Goal: Task Accomplishment & Management: Manage account settings

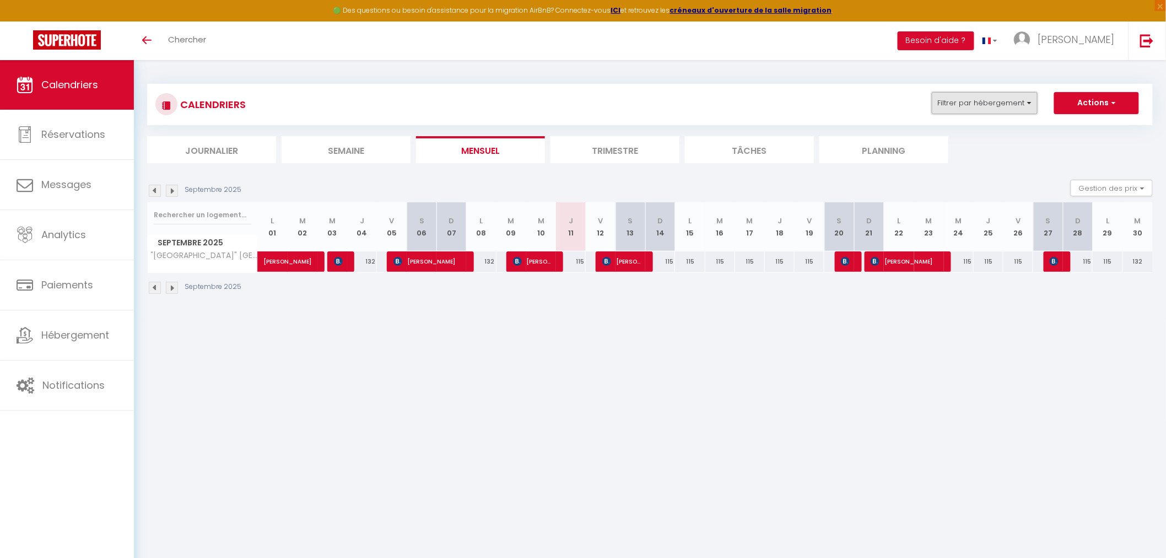
click at [990, 92] on button "Filtrer par hébergement" at bounding box center [985, 103] width 106 height 22
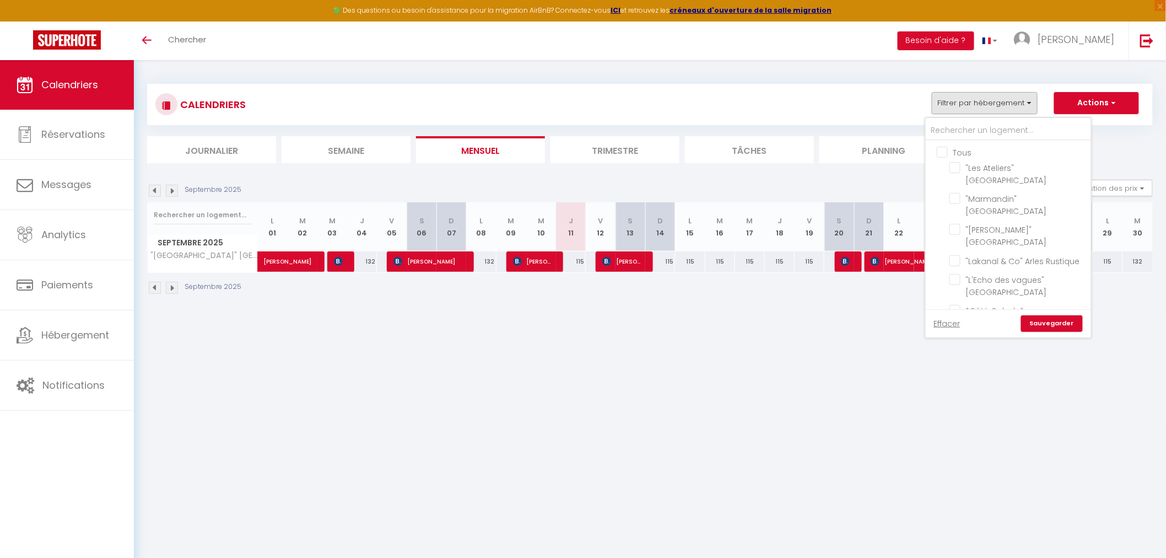
click at [944, 154] on input "Tous" at bounding box center [1019, 151] width 165 height 11
checkbox input "true"
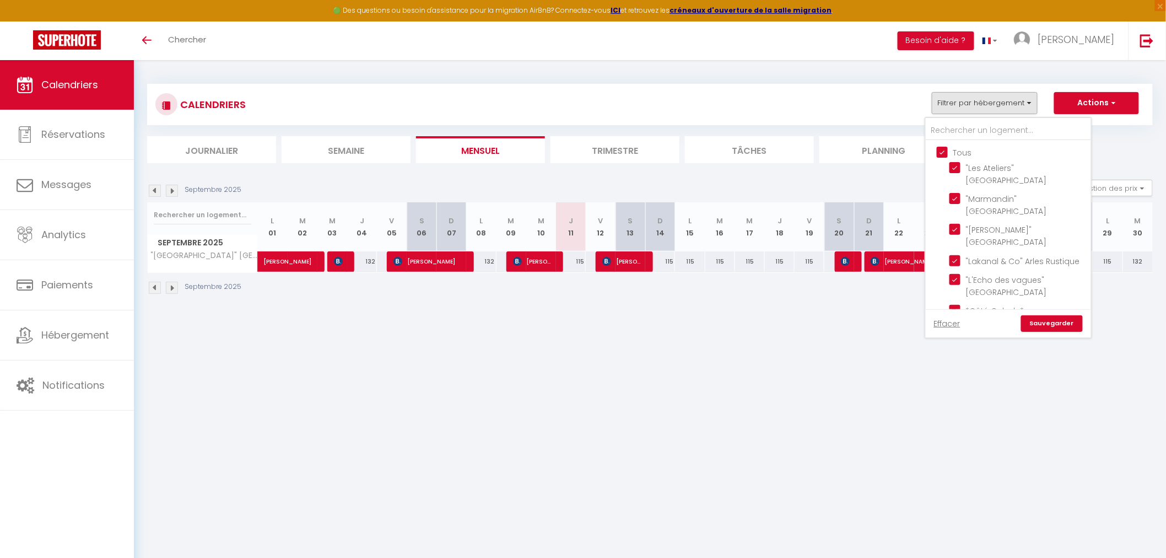
checkbox input "true"
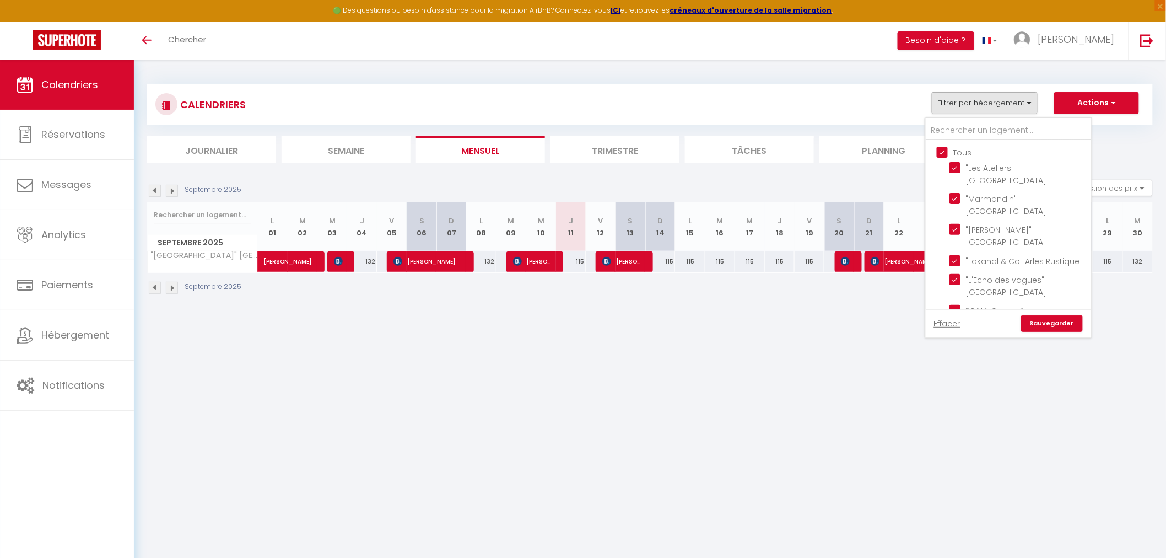
checkbox input "true"
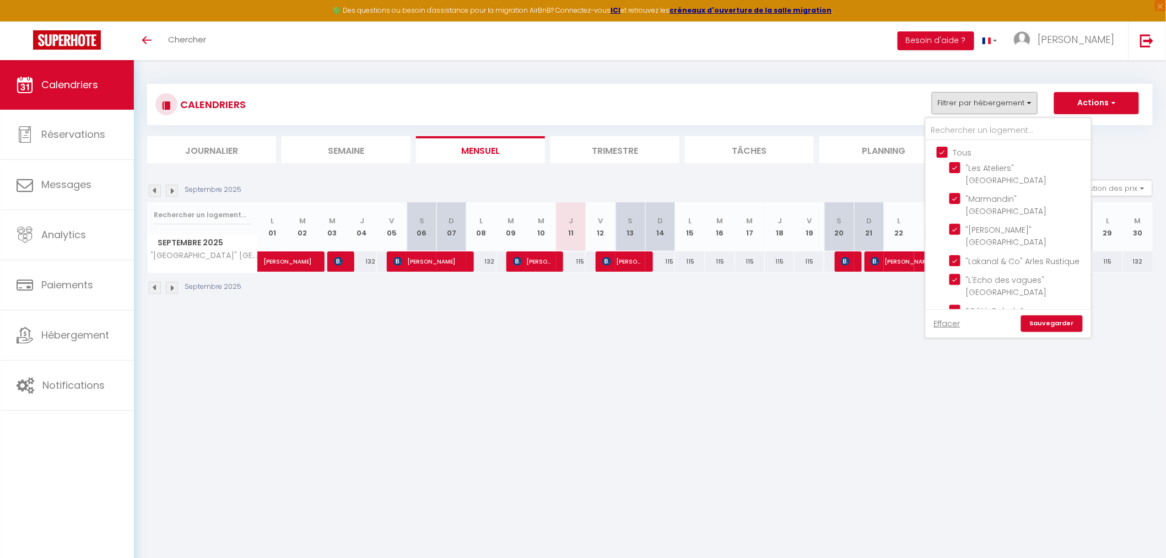
checkbox input "true"
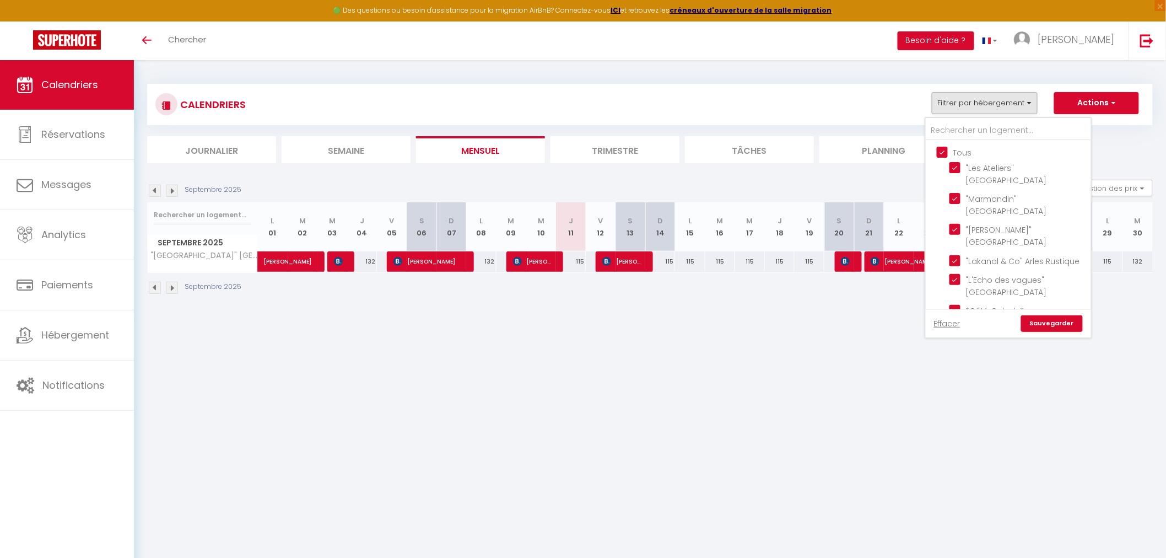
checkbox input "true"
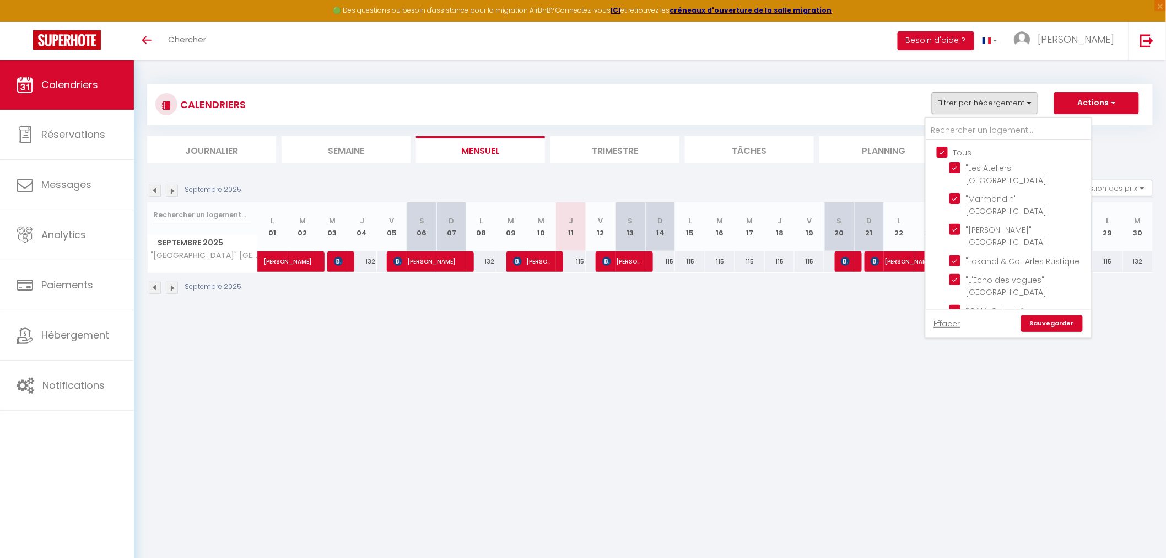
checkbox input "true"
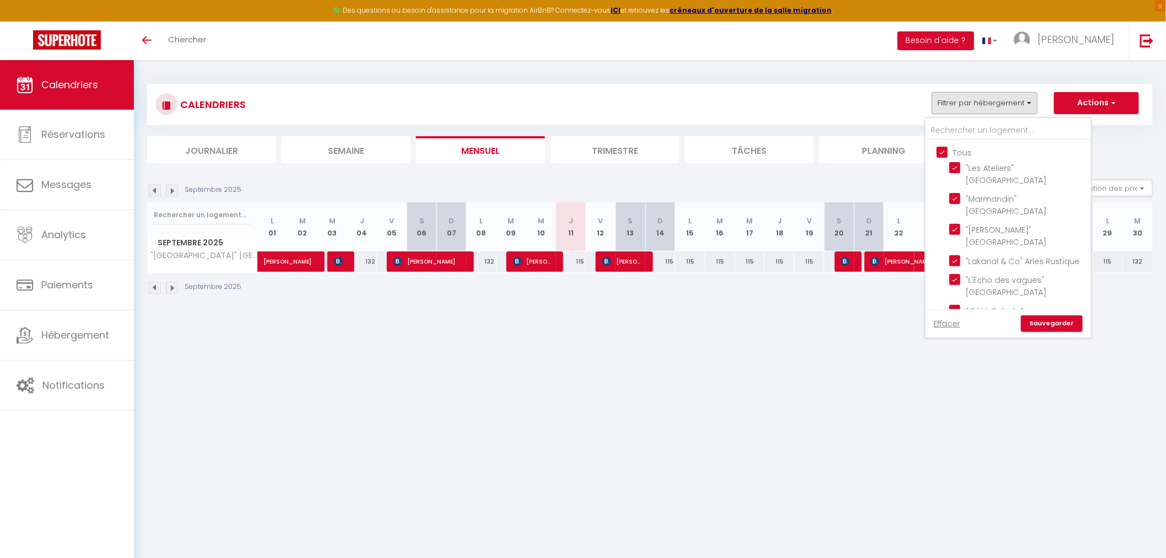
checkbox input "true"
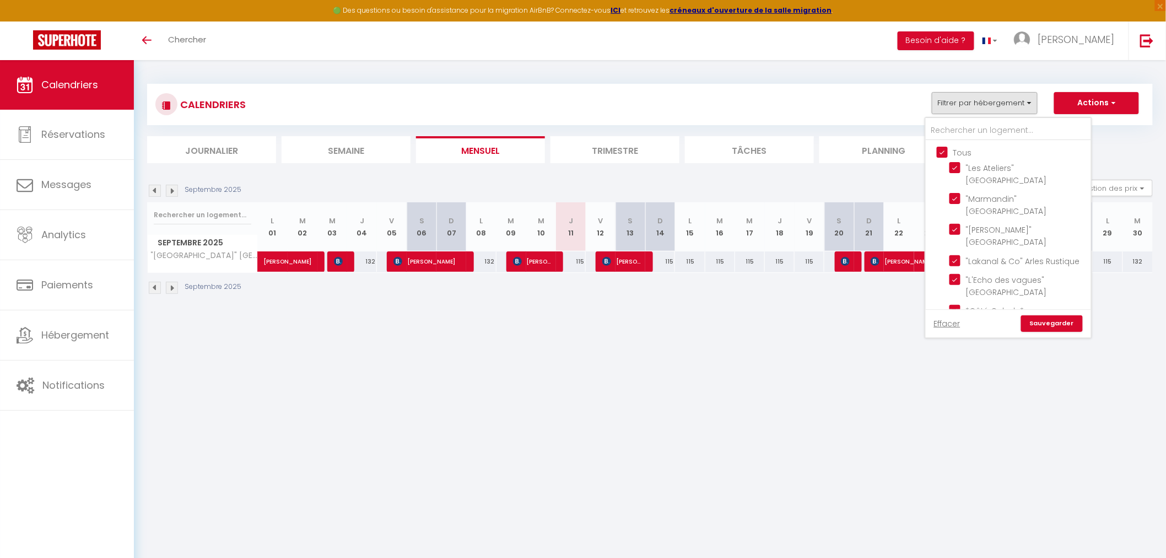
checkbox input "true"
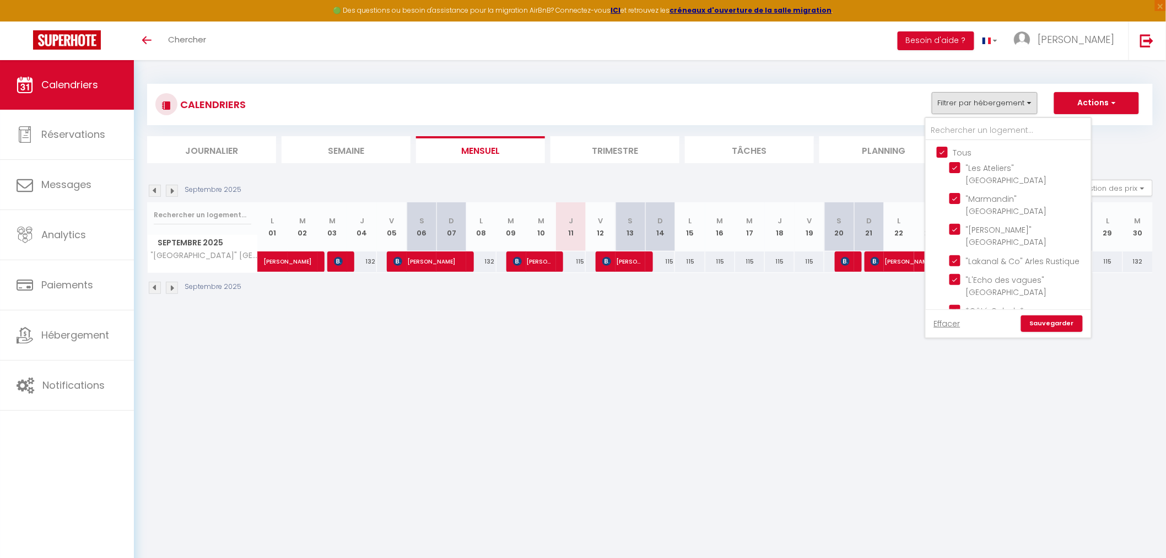
checkbox input "true"
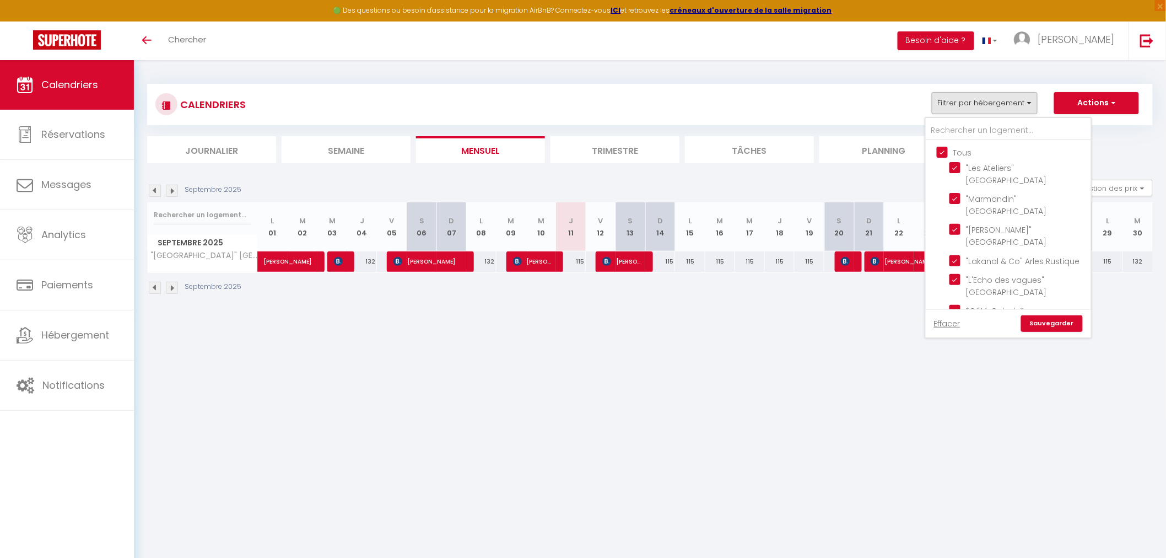
checkbox input "true"
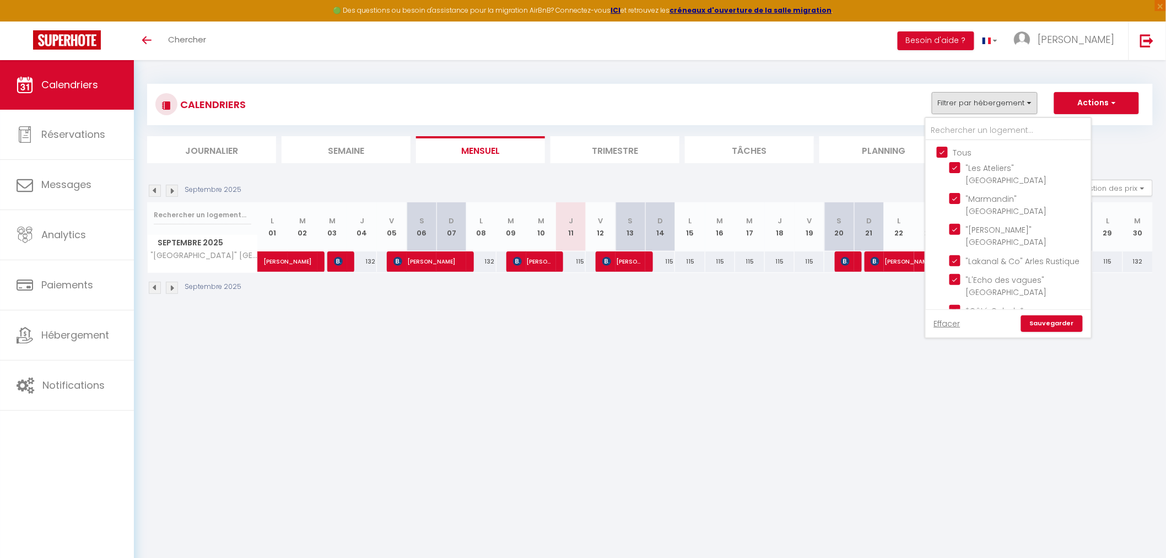
checkbox input "true"
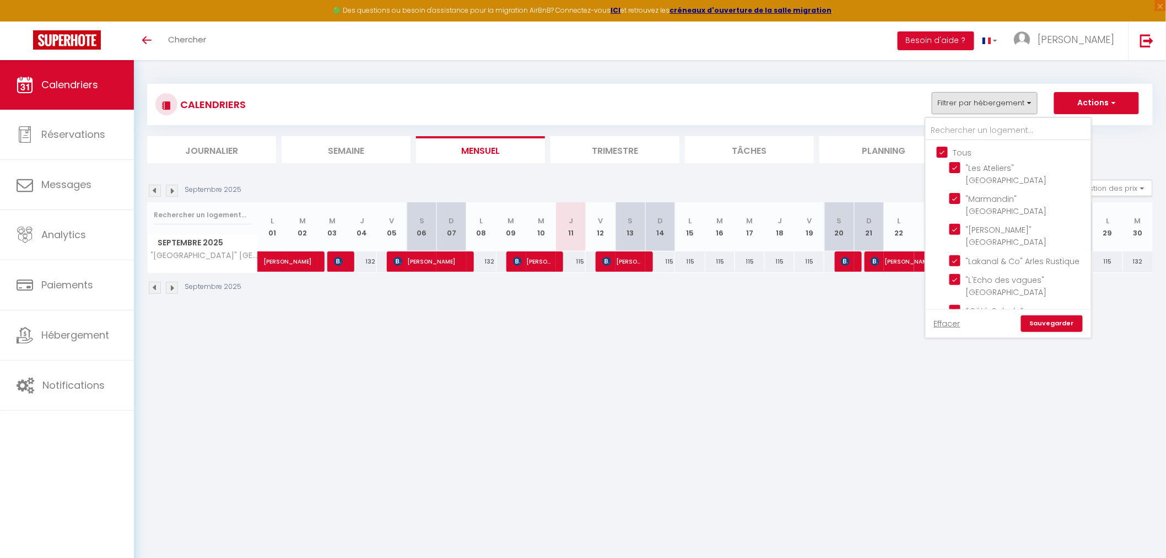
checkbox input "true"
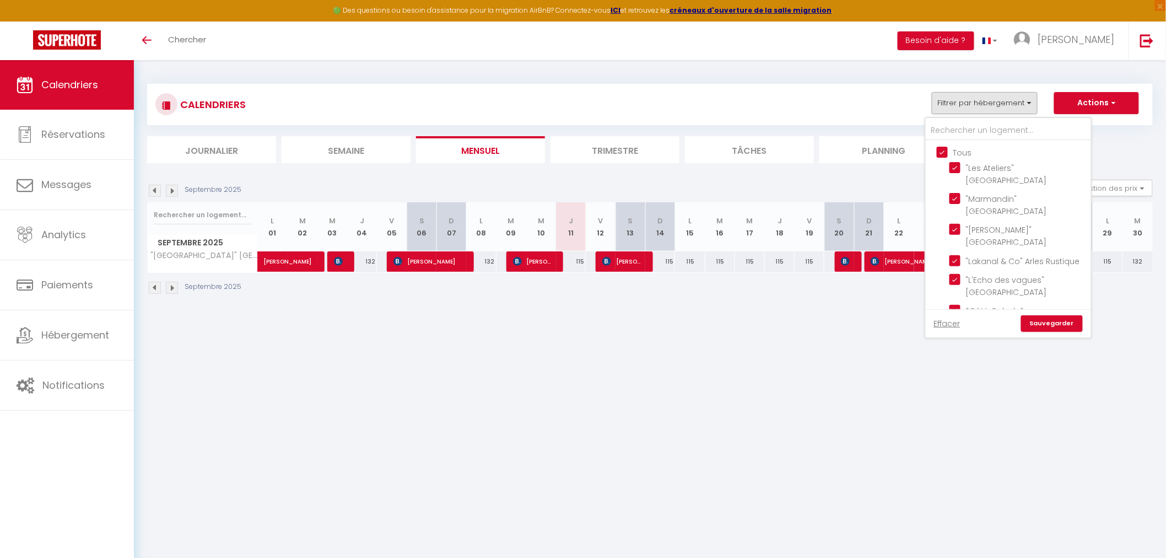
checkbox input "true"
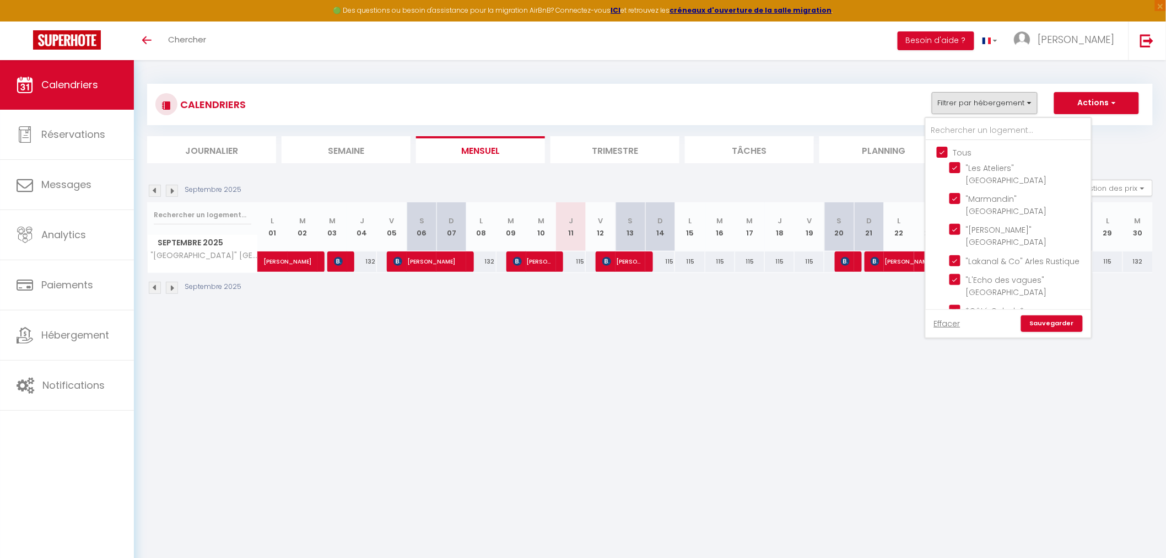
checkbox input "true"
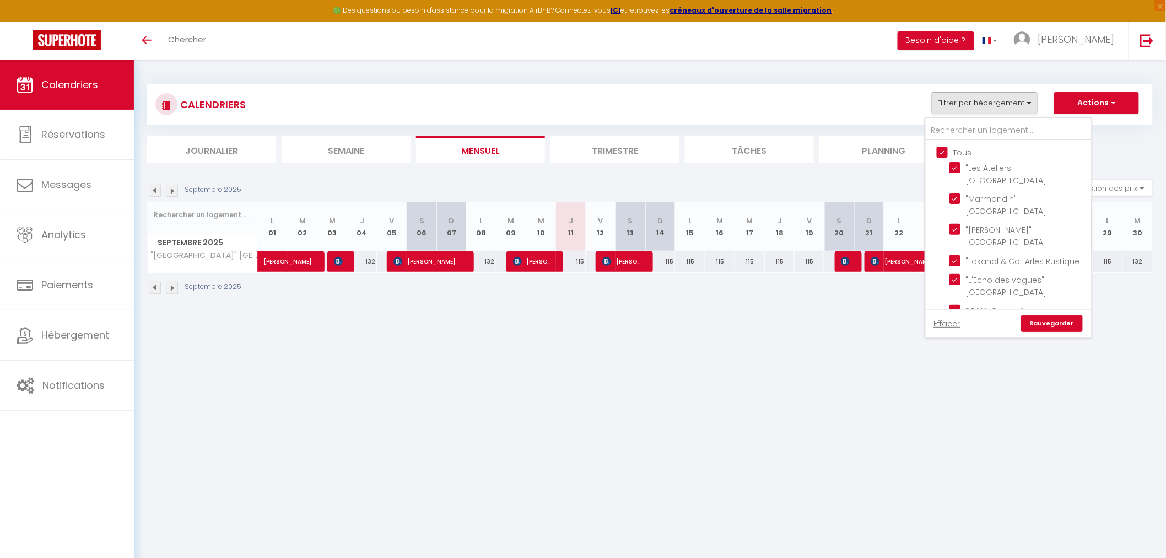
checkbox input "true"
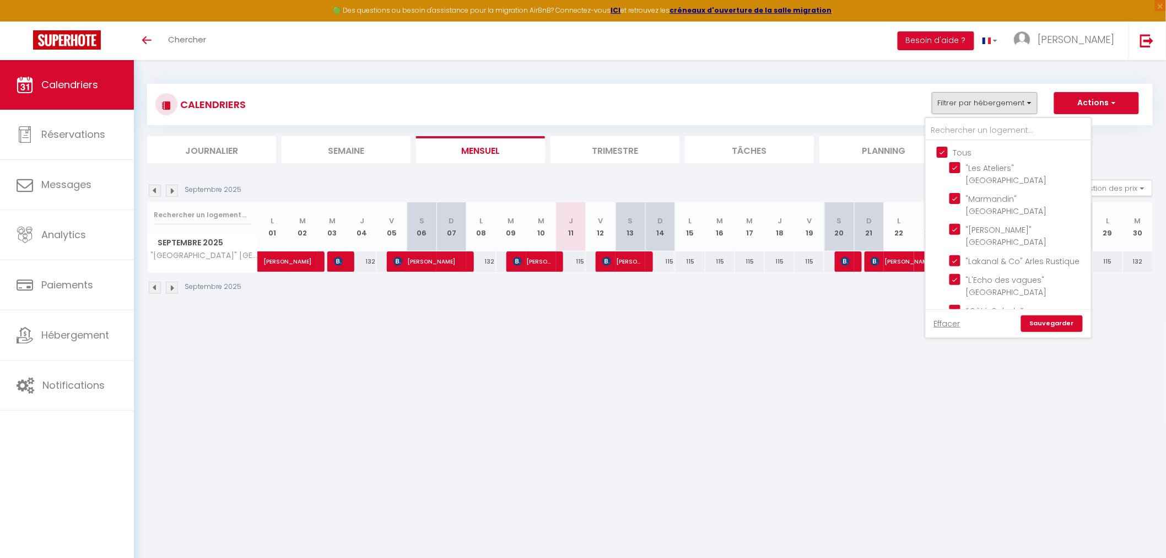
checkbox input "true"
click at [944, 154] on input "Tous" at bounding box center [1019, 151] width 165 height 11
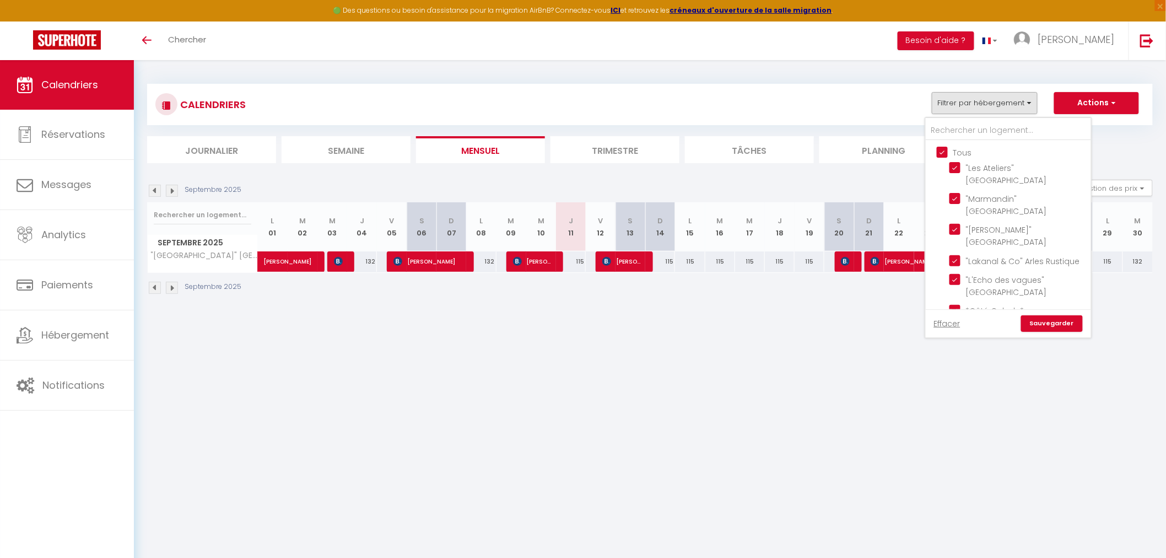
checkbox input "false"
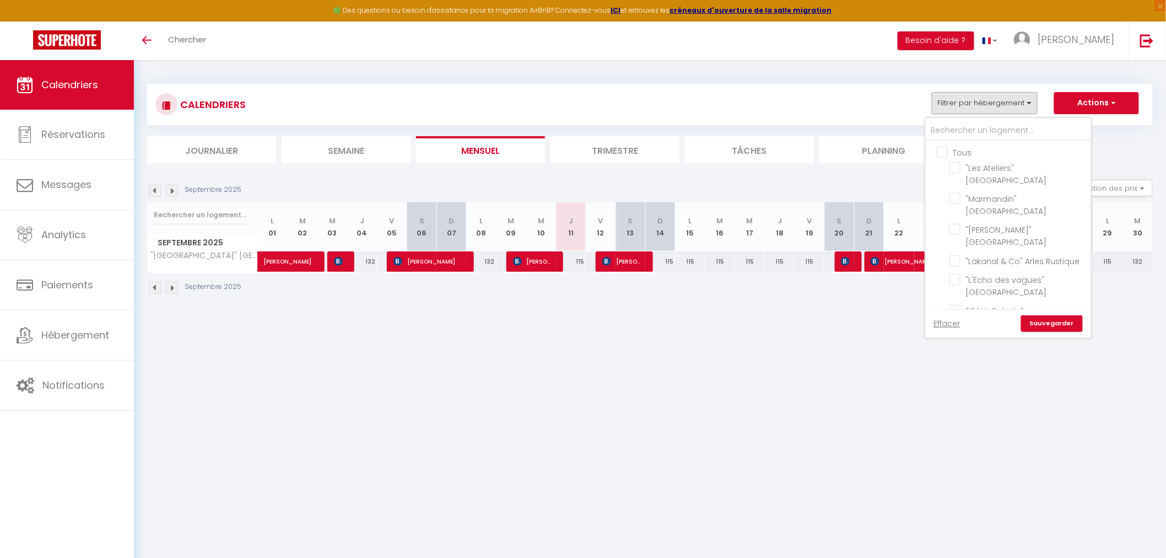
checkbox input "false"
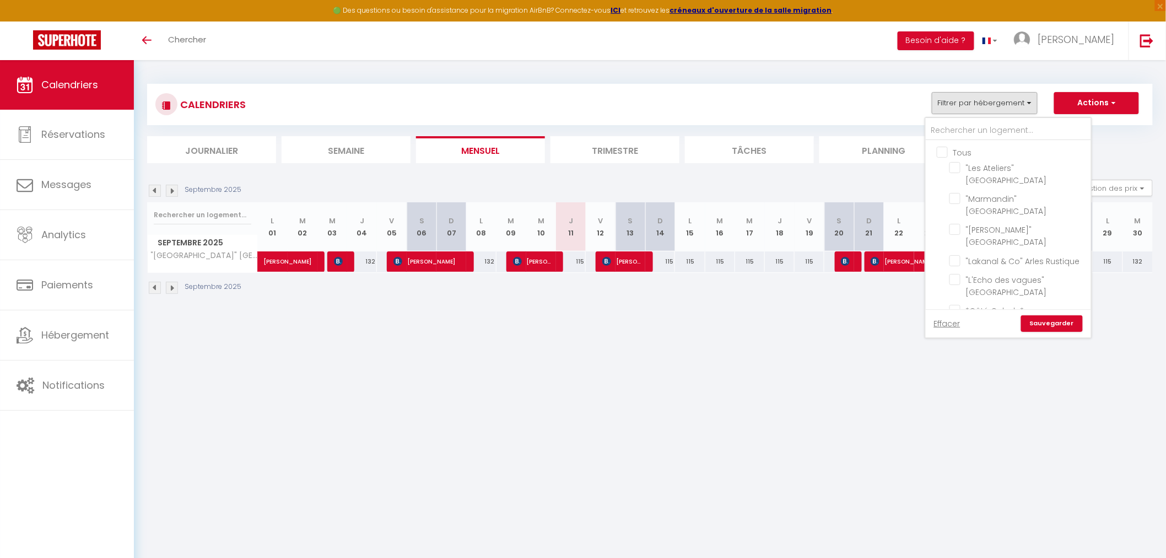
checkbox input "false"
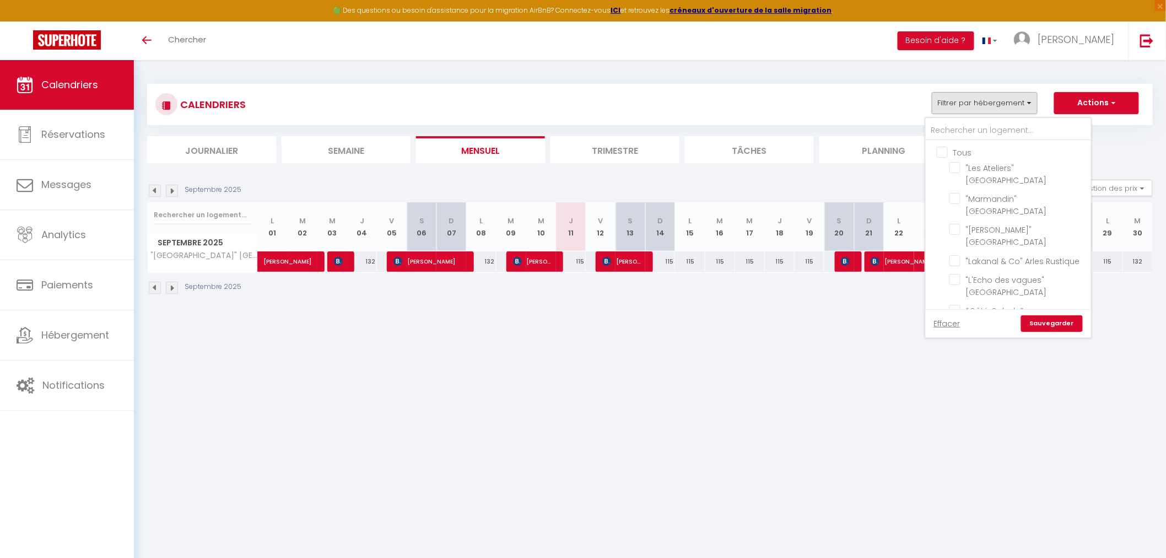
checkbox input "false"
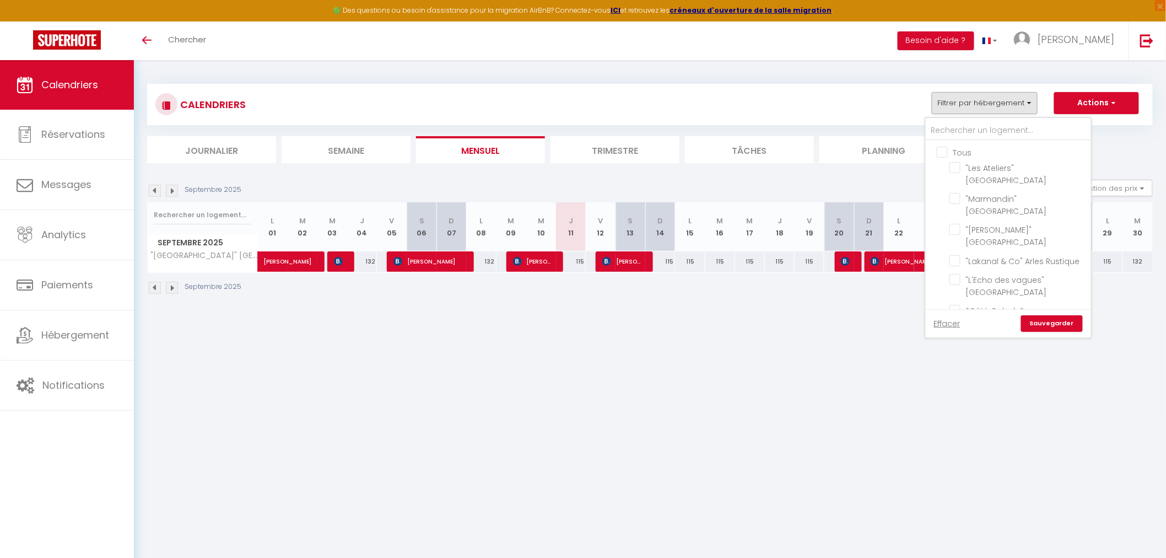
checkbox input "false"
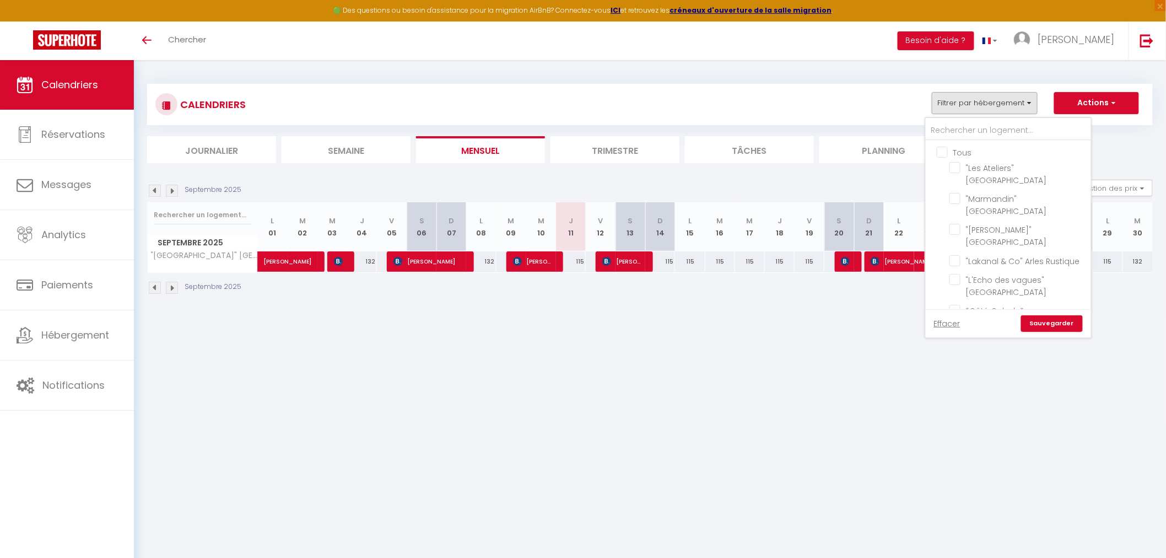
checkbox input "false"
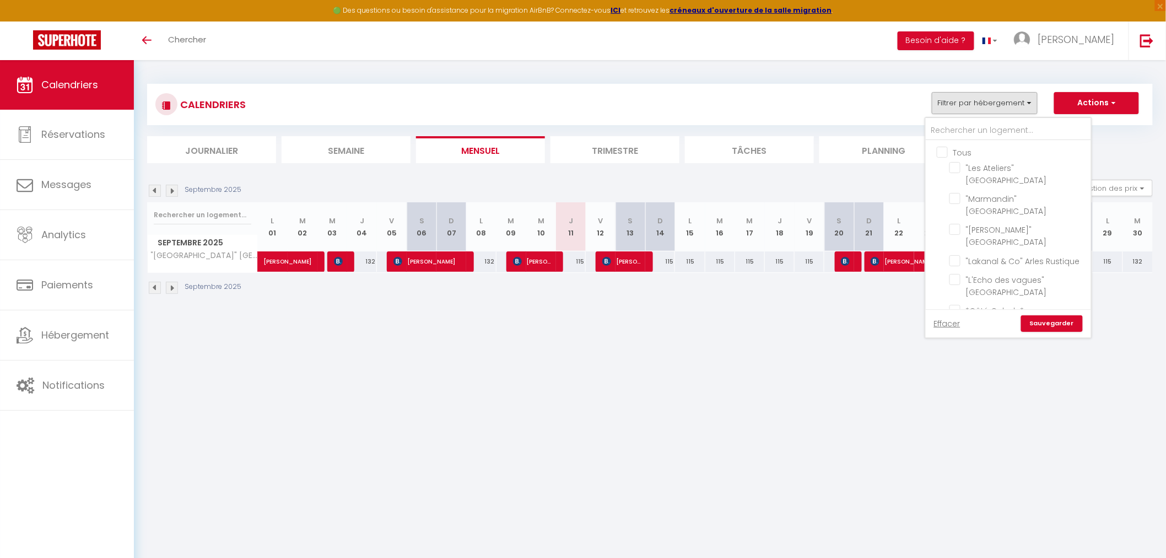
checkbox input "false"
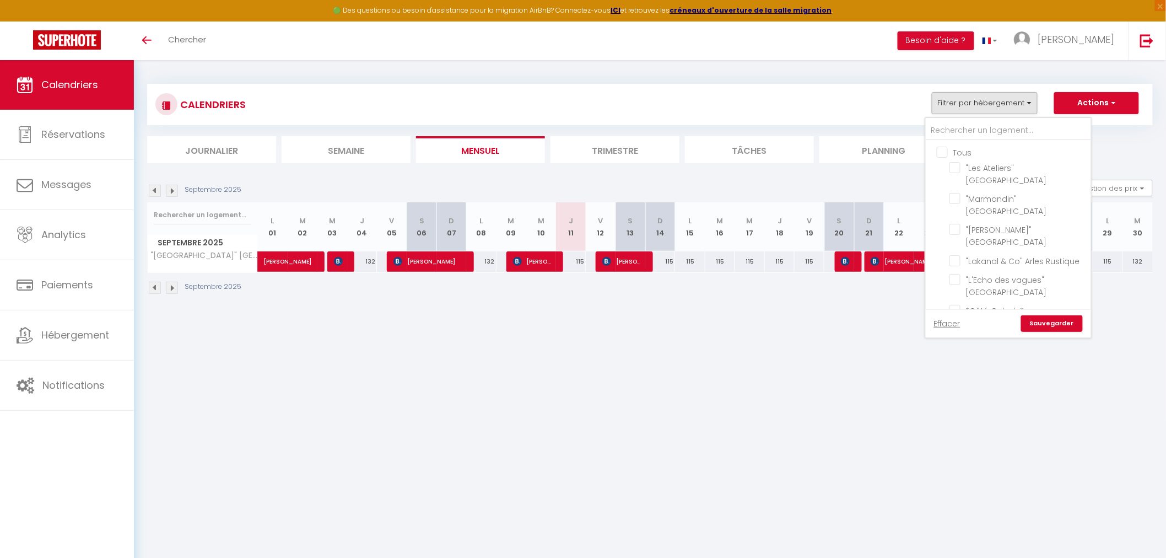
checkbox input "false"
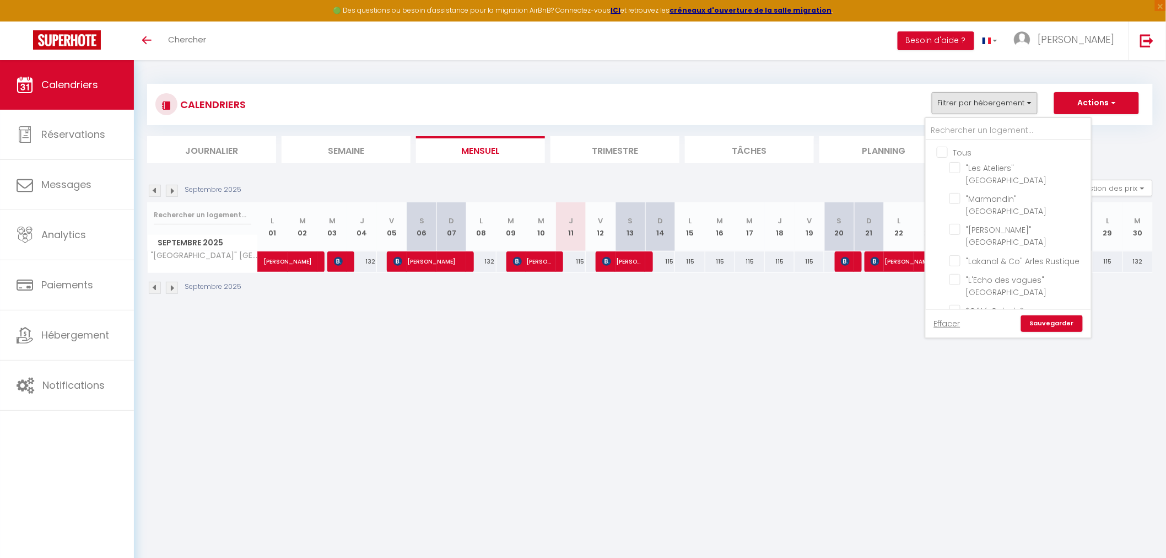
checkbox input "false"
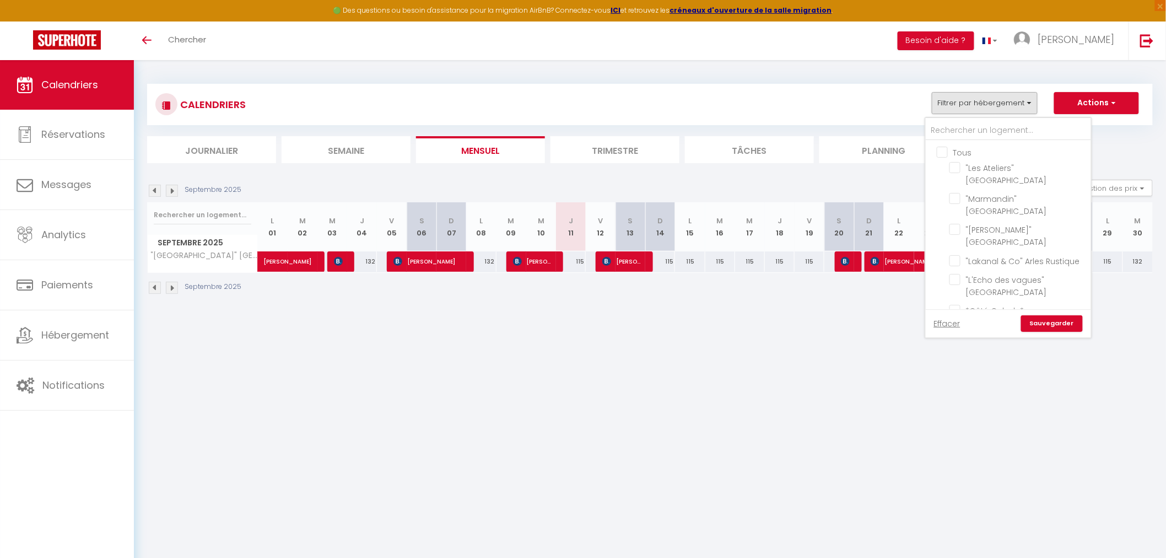
checkbox input "false"
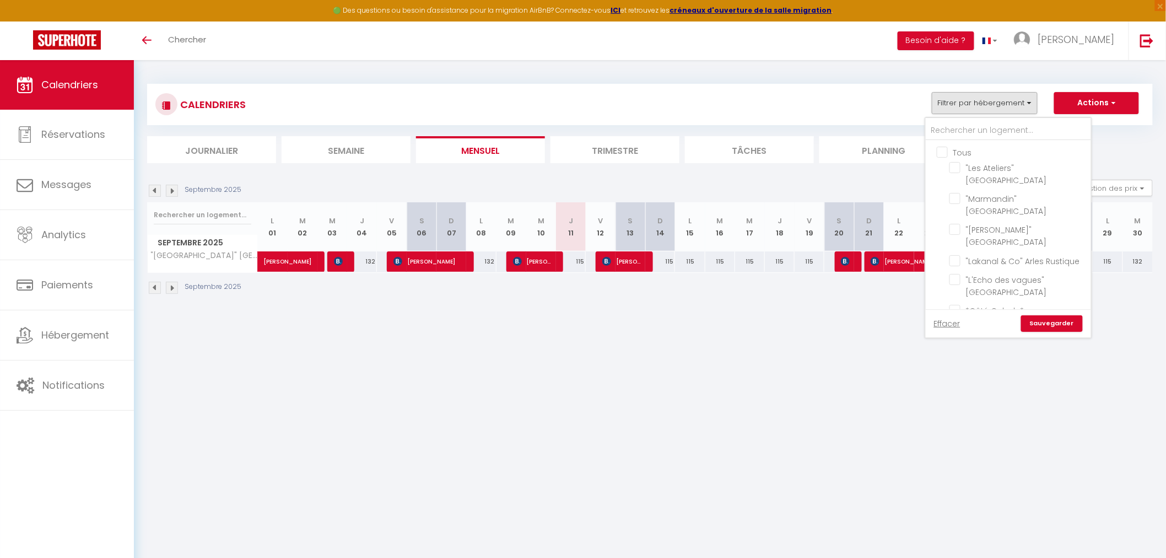
checkbox input "false"
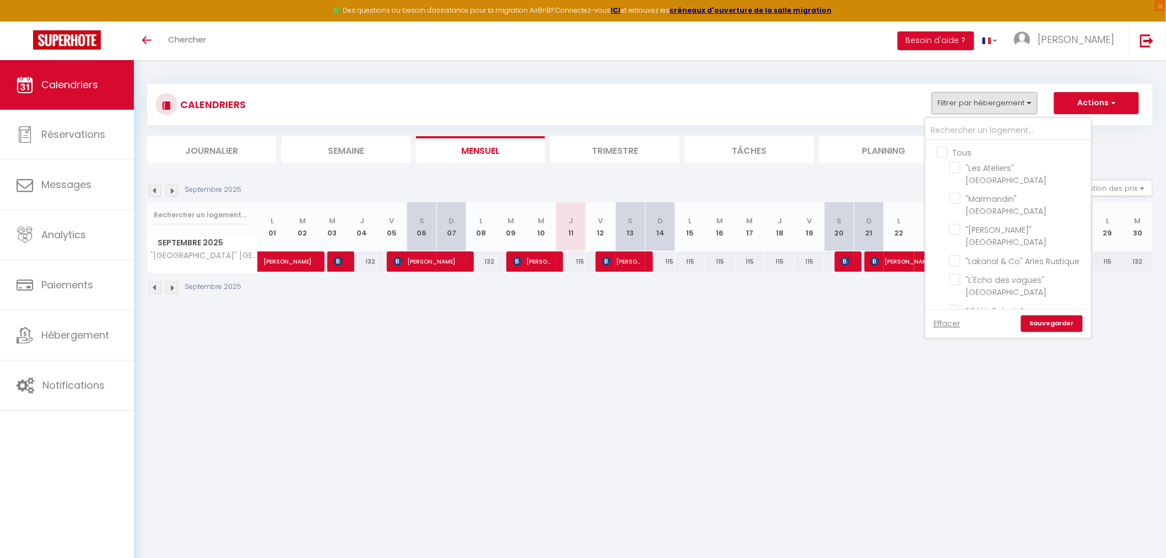
checkbox input "false"
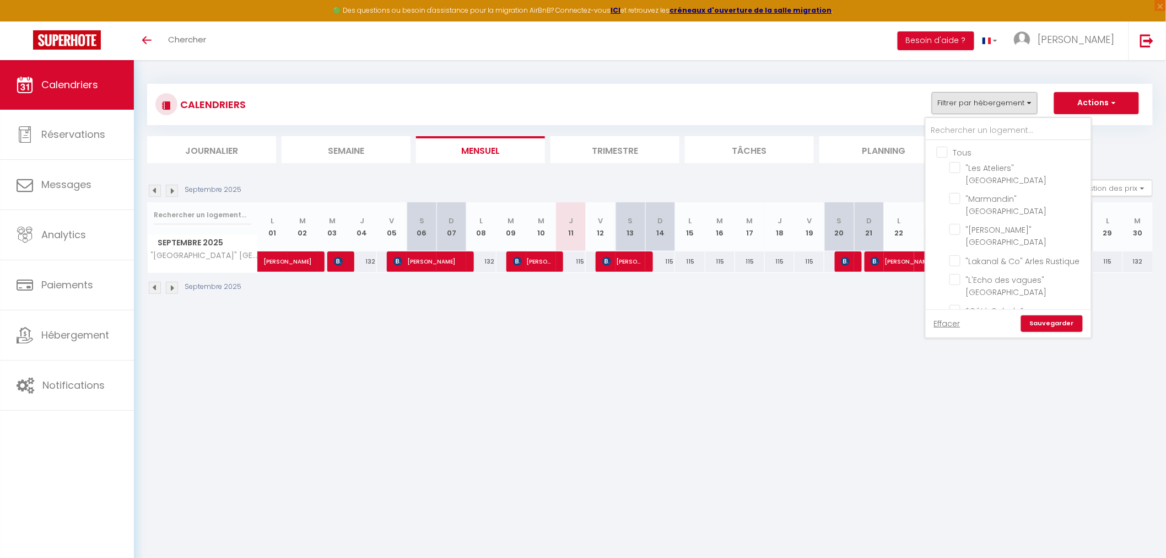
checkbox input "false"
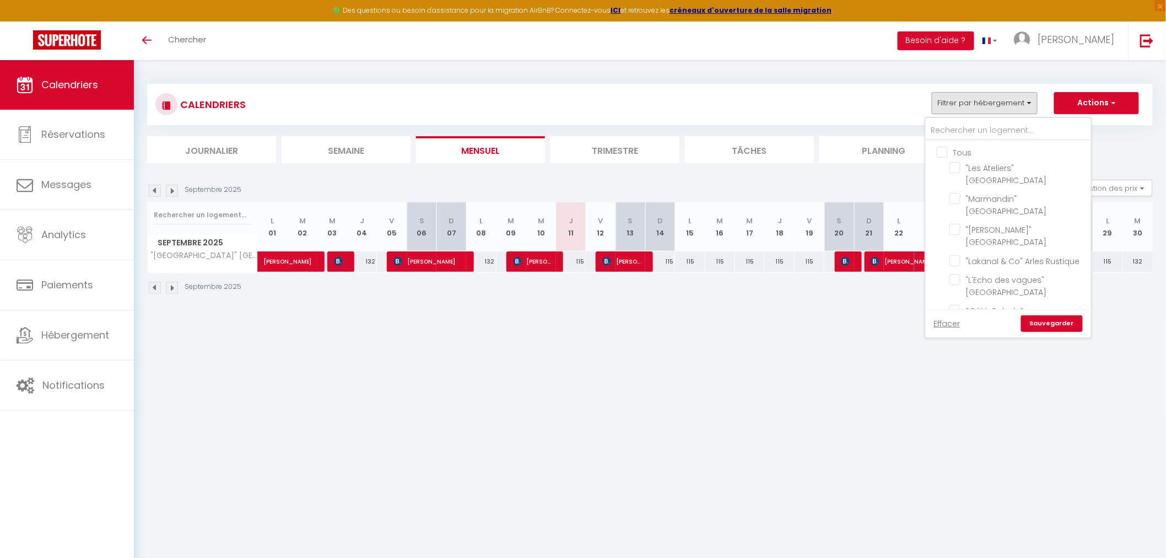
checkbox input "false"
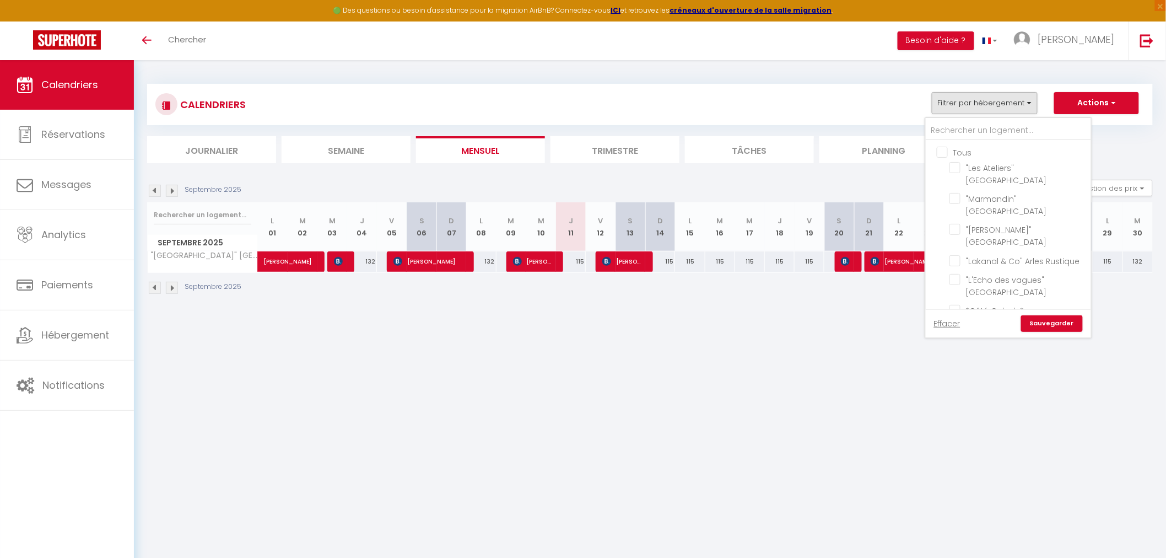
checkbox input "false"
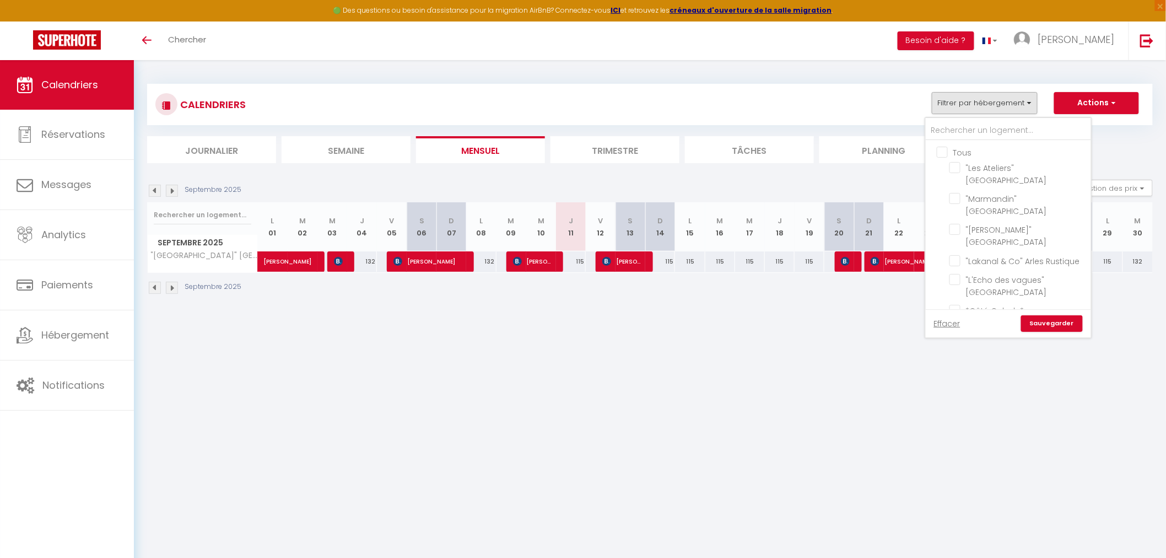
checkbox input "false"
click at [945, 129] on input "text" at bounding box center [1008, 131] width 165 height 20
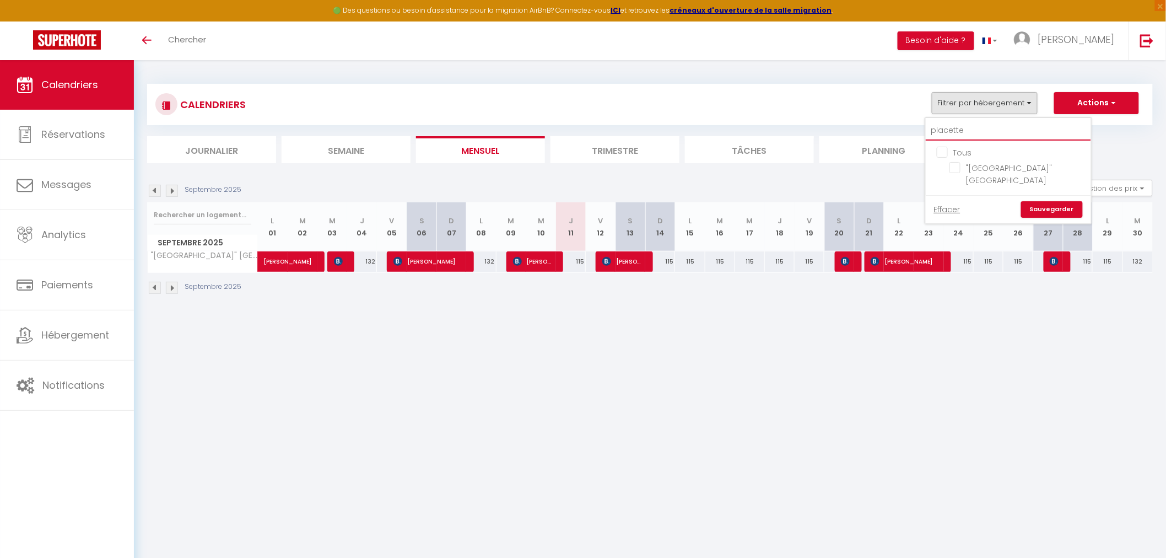
type input "placette"
click at [956, 172] on input ""[GEOGRAPHIC_DATA]" [GEOGRAPHIC_DATA]" at bounding box center [1019, 167] width 138 height 11
checkbox input "true"
click at [1057, 201] on link "Sauvegarder" at bounding box center [1052, 209] width 62 height 17
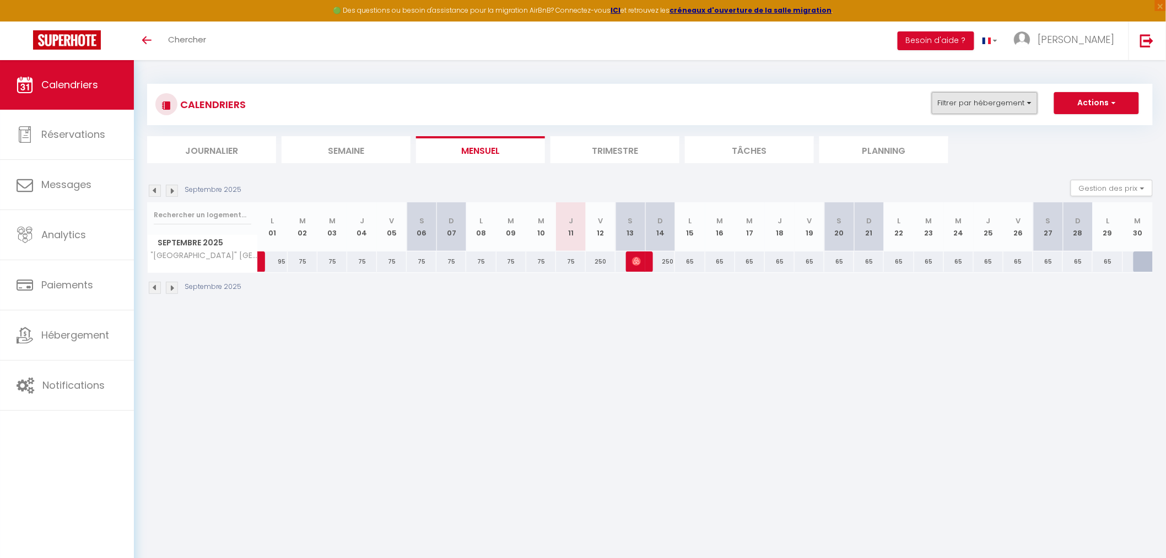
click at [1012, 105] on button "Filtrer par hébergement" at bounding box center [985, 103] width 106 height 22
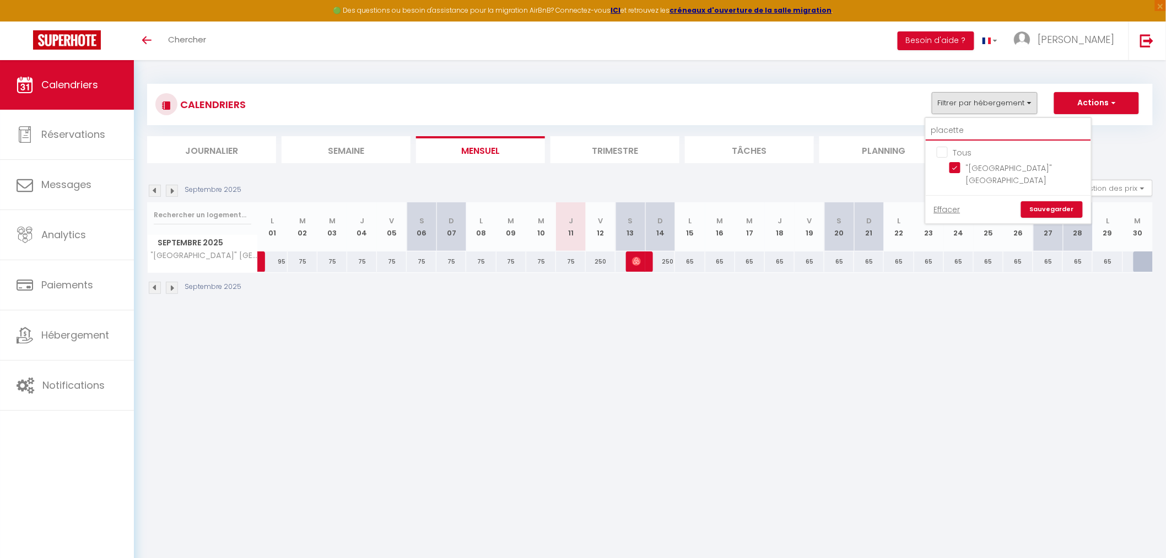
drag, startPoint x: 973, startPoint y: 125, endPoint x: 931, endPoint y: 125, distance: 41.3
click at [931, 125] on input "placette" at bounding box center [1008, 131] width 165 height 20
click at [946, 152] on input "Tous" at bounding box center [1019, 151] width 165 height 11
click at [943, 152] on input "Tous" at bounding box center [1019, 151] width 165 height 11
checkbox input "false"
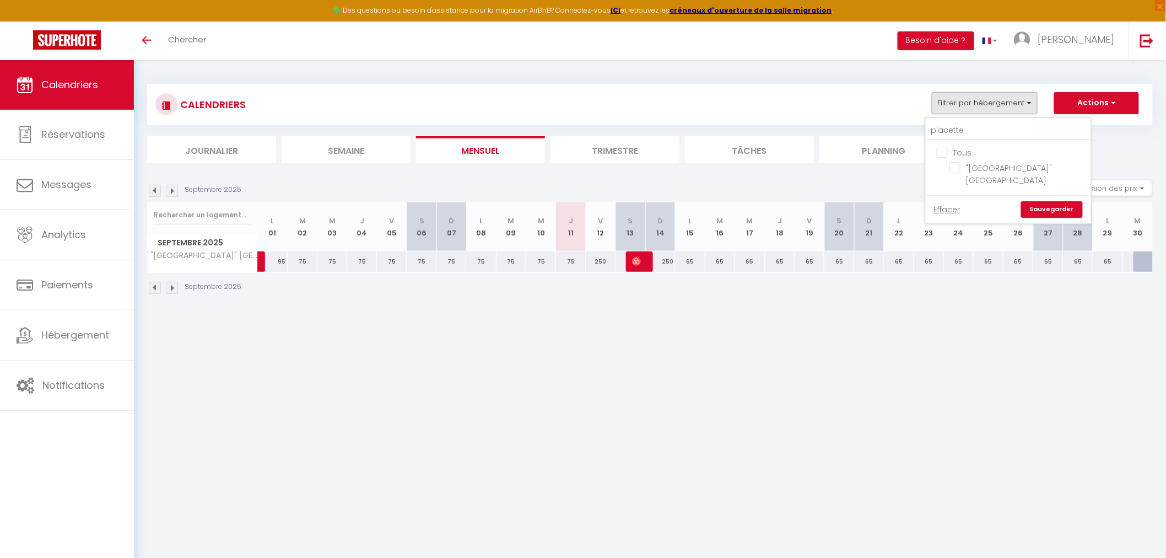
checkbox input "false"
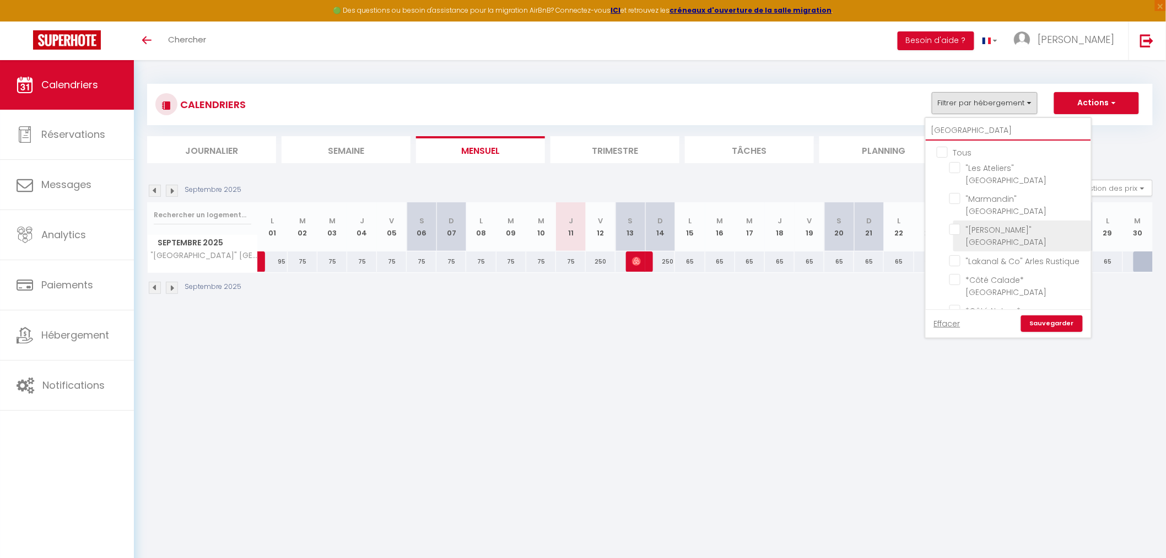
type input "[GEOGRAPHIC_DATA]"
click at [956, 224] on input ""[PERSON_NAME]" [GEOGRAPHIC_DATA]" at bounding box center [1019, 229] width 138 height 11
checkbox input "true"
click at [958, 193] on input ""Marmandin" [GEOGRAPHIC_DATA]" at bounding box center [1019, 198] width 138 height 11
checkbox input "true"
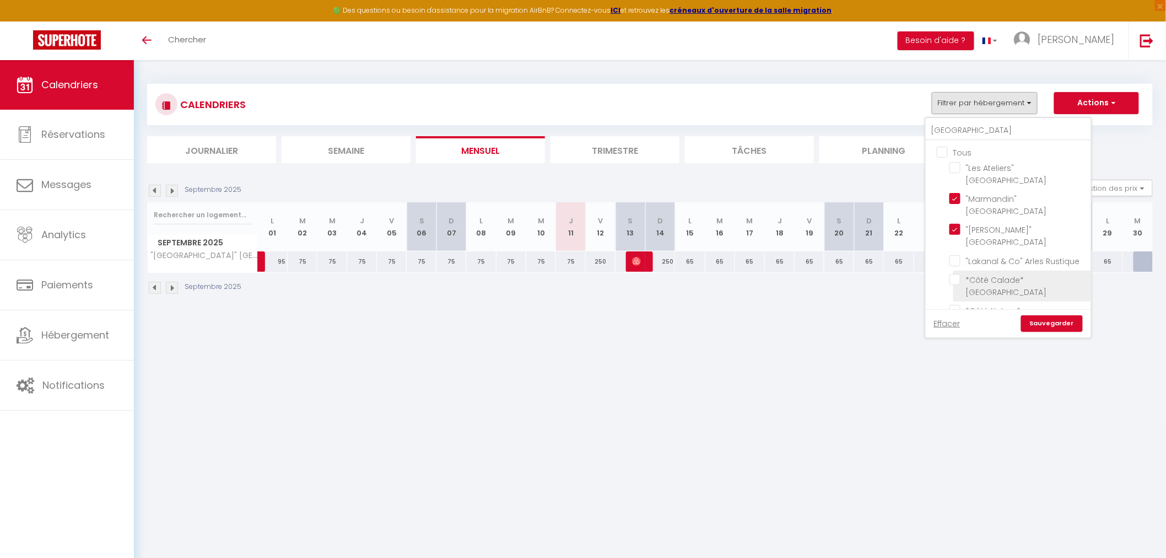
click at [953, 274] on input "*Côté Calade* [GEOGRAPHIC_DATA]" at bounding box center [1019, 279] width 138 height 11
checkbox input "true"
click at [956, 305] on input "*Côté Nature* [GEOGRAPHIC_DATA]" at bounding box center [1019, 310] width 138 height 11
checkbox input "true"
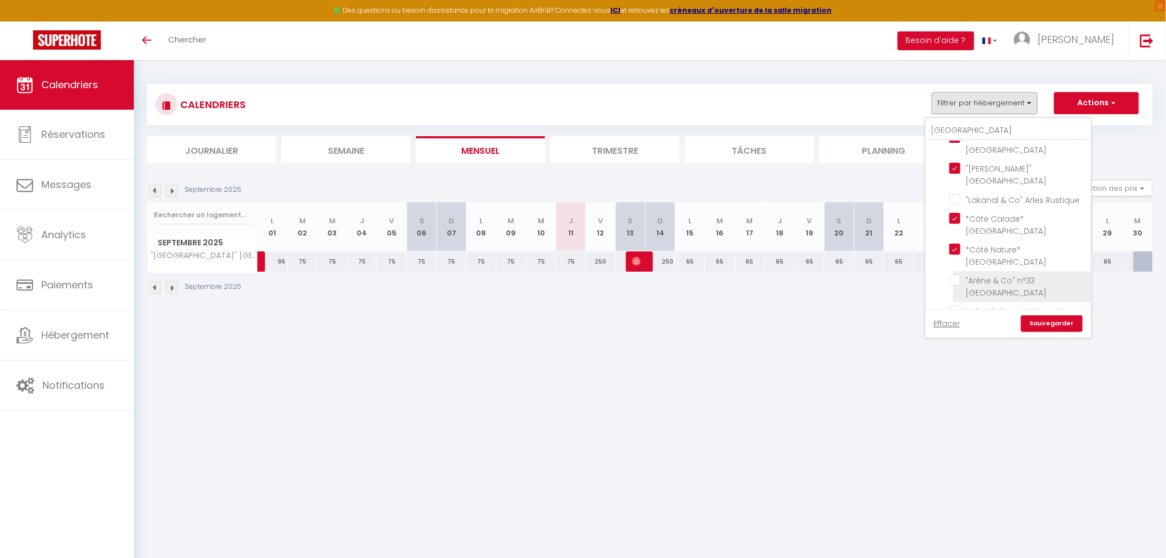
click at [955, 274] on input ""Arène & Co" n°33 [GEOGRAPHIC_DATA]" at bounding box center [1019, 279] width 138 height 11
checkbox input "true"
click at [955, 275] on input ""Nicolaï & Co" [GEOGRAPHIC_DATA]" at bounding box center [1019, 280] width 138 height 11
checkbox input "true"
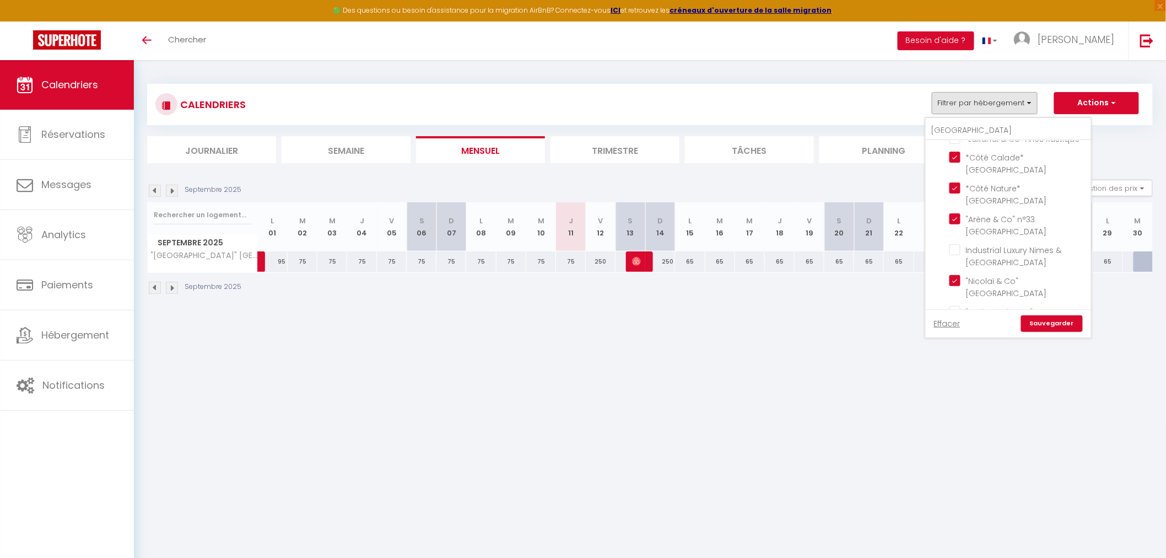
click at [957, 368] on input "*[PERSON_NAME] in [GEOGRAPHIC_DATA]* [GEOGRAPHIC_DATA]" at bounding box center [1019, 373] width 138 height 11
checkbox input "true"
click at [957, 337] on input "*La Pitchoune* [PERSON_NAME]" at bounding box center [1019, 342] width 138 height 11
click at [956, 337] on input "*La Pitchoune* [PERSON_NAME]" at bounding box center [1019, 342] width 138 height 11
checkbox input "false"
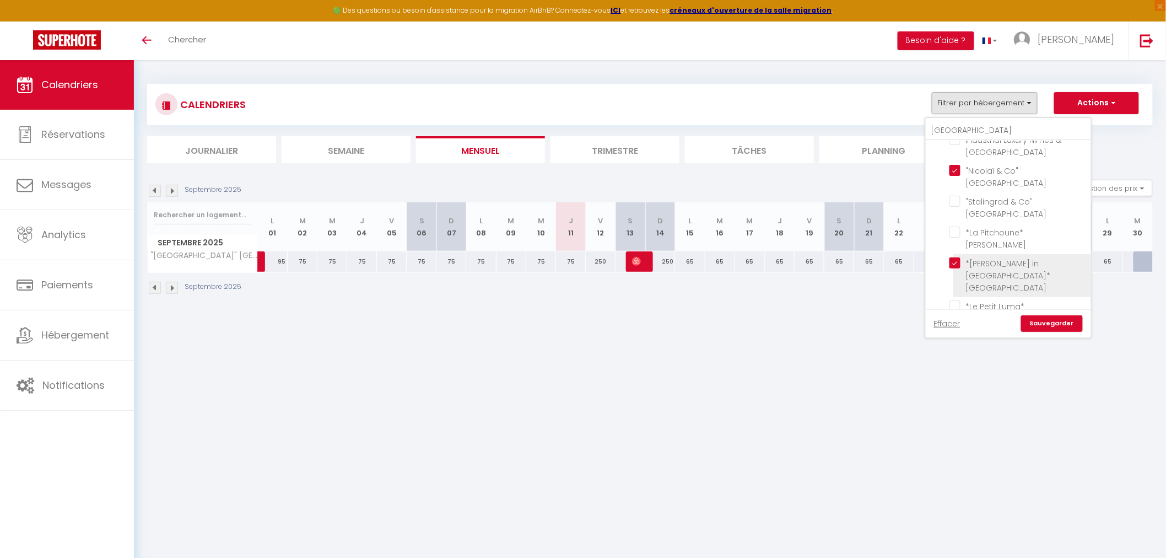
scroll to position [245, 0]
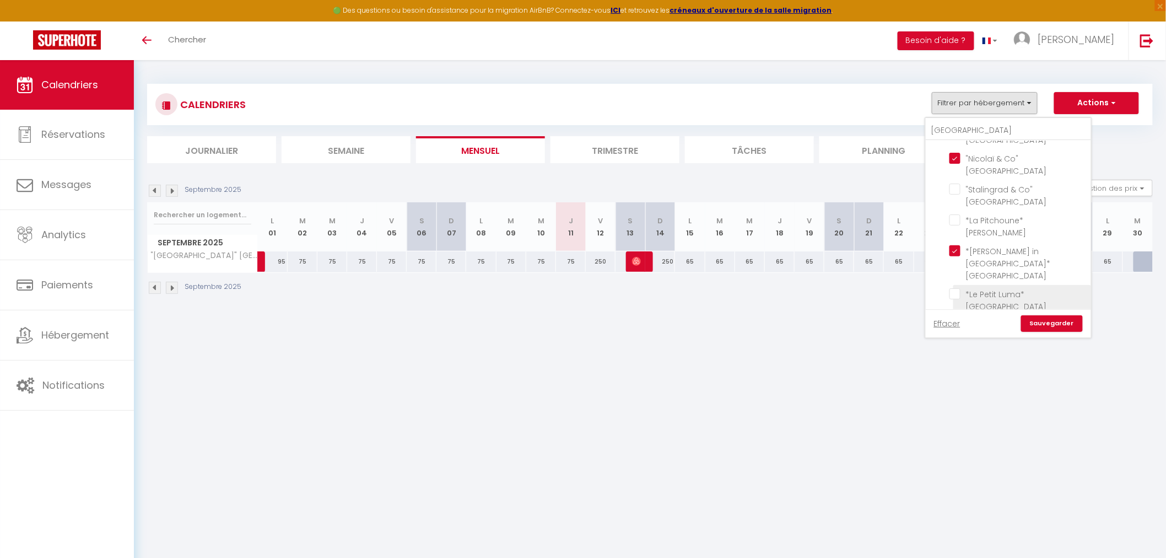
click at [955, 288] on input "*Le Petit Luma* [GEOGRAPHIC_DATA]" at bounding box center [1019, 293] width 138 height 11
checkbox input "true"
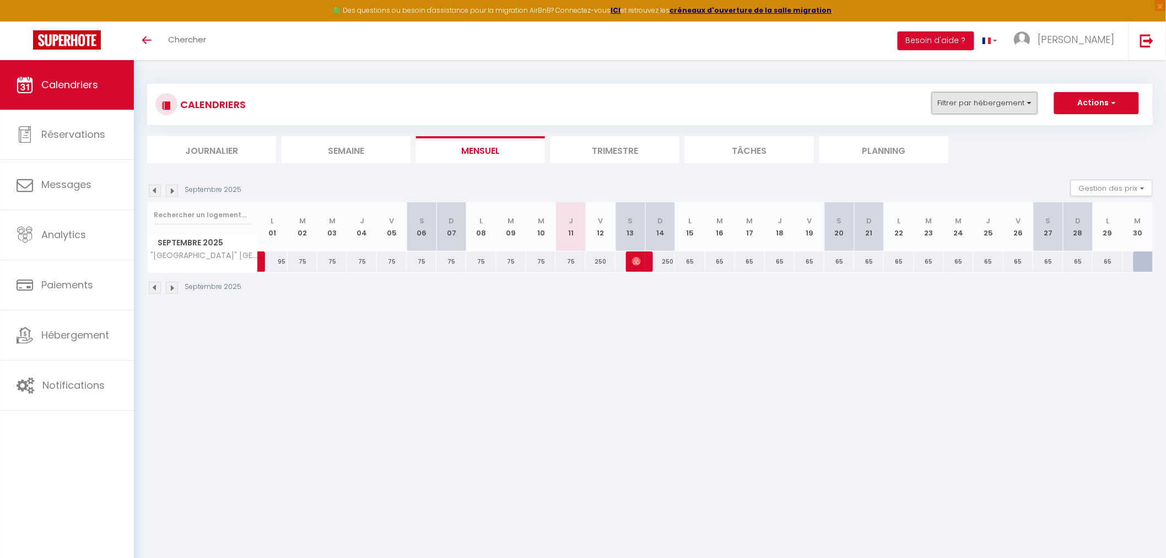
click at [966, 113] on button "Filtrer par hébergement" at bounding box center [985, 103] width 106 height 22
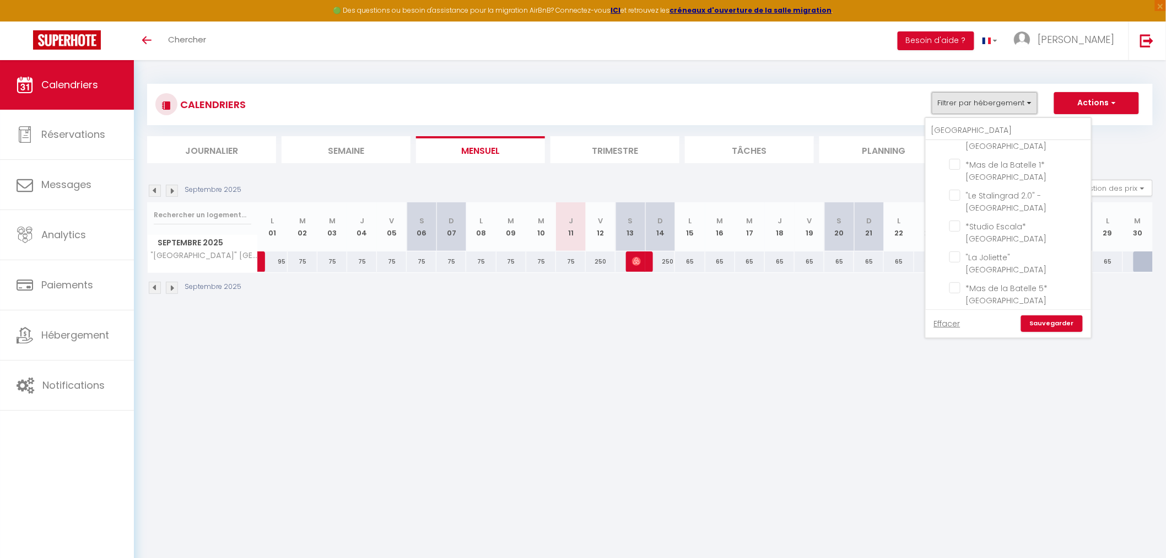
scroll to position [464, 0]
click at [955, 478] on input ""[GEOGRAPHIC_DATA]" [GEOGRAPHIC_DATA]" at bounding box center [1019, 483] width 138 height 11
checkbox input "true"
click at [955, 542] on input ""La Petite Bulle" [GEOGRAPHIC_DATA]" at bounding box center [1019, 547] width 138 height 11
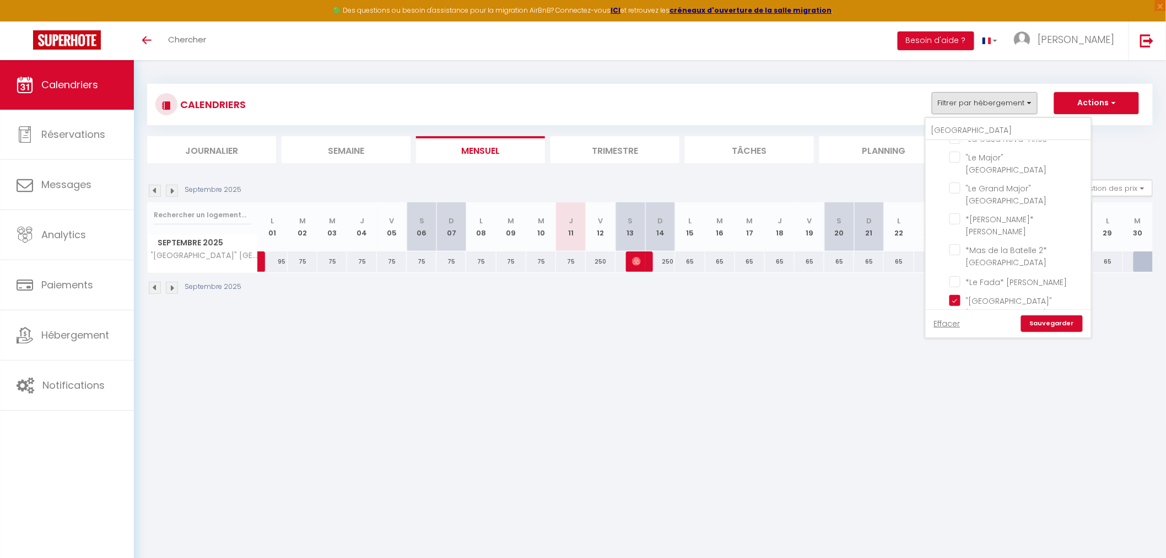
checkbox input "true"
click at [956, 551] on input "*Côté Pur* [GEOGRAPHIC_DATA]" at bounding box center [1019, 556] width 138 height 11
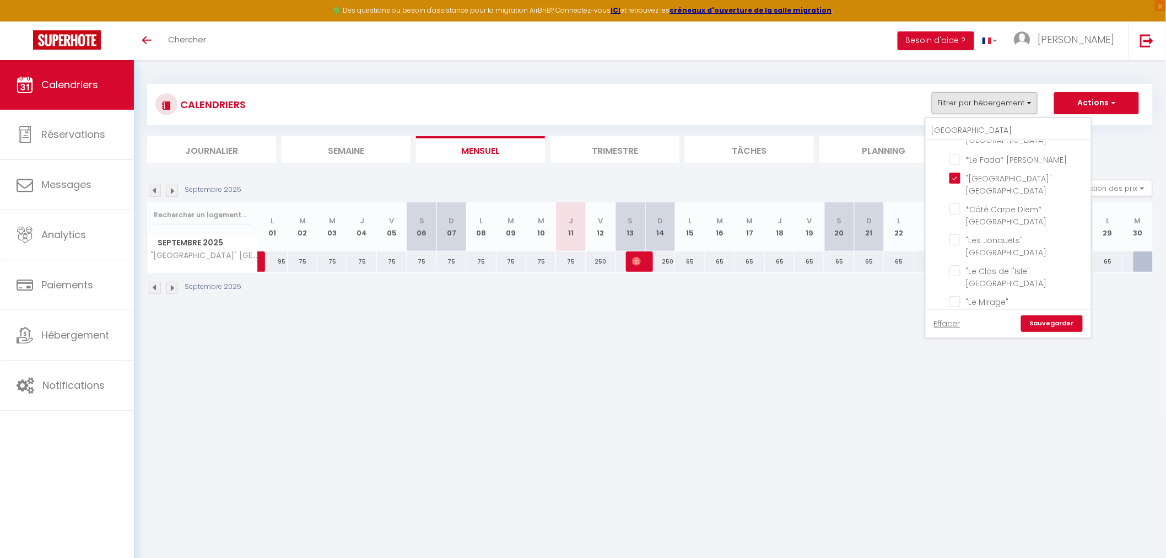
checkbox input "true"
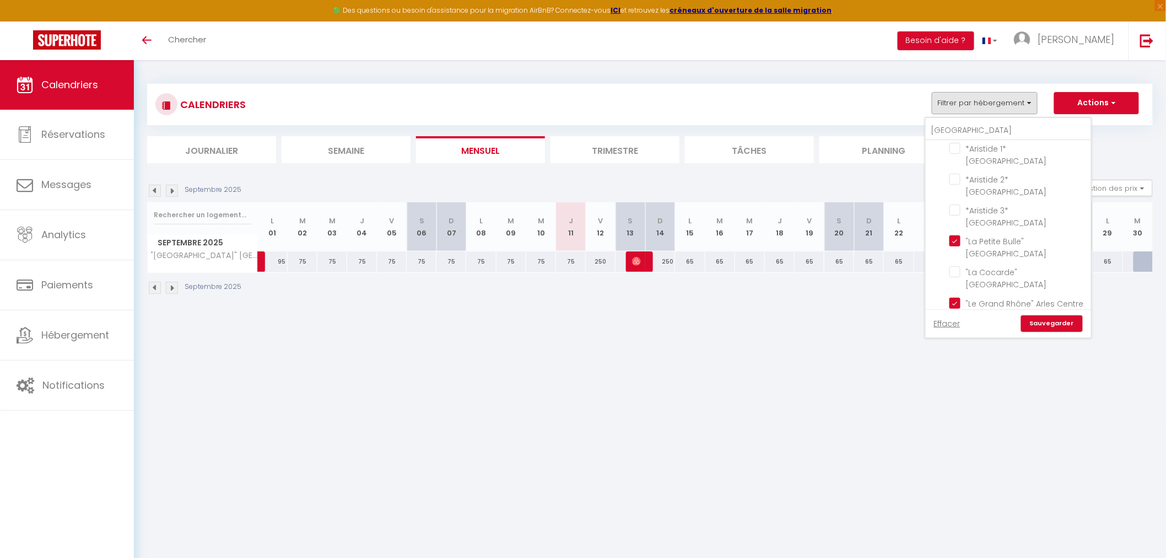
click at [1078, 326] on link "Sauvegarder" at bounding box center [1052, 323] width 62 height 17
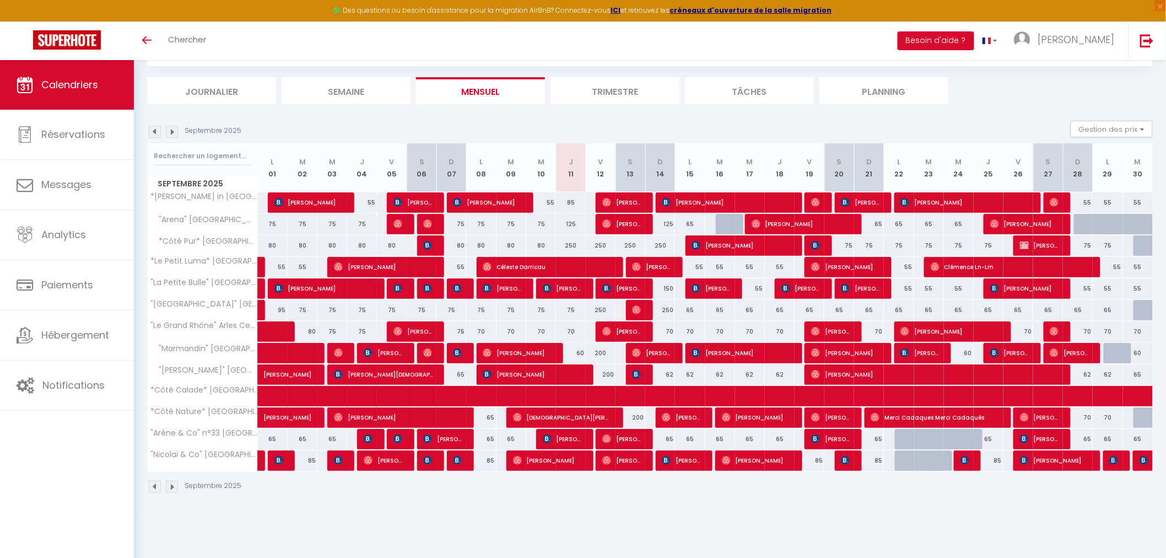
scroll to position [60, 0]
click at [574, 245] on div "250" at bounding box center [571, 245] width 30 height 20
type input "250"
type input "Jeu 11 Septembre 2025"
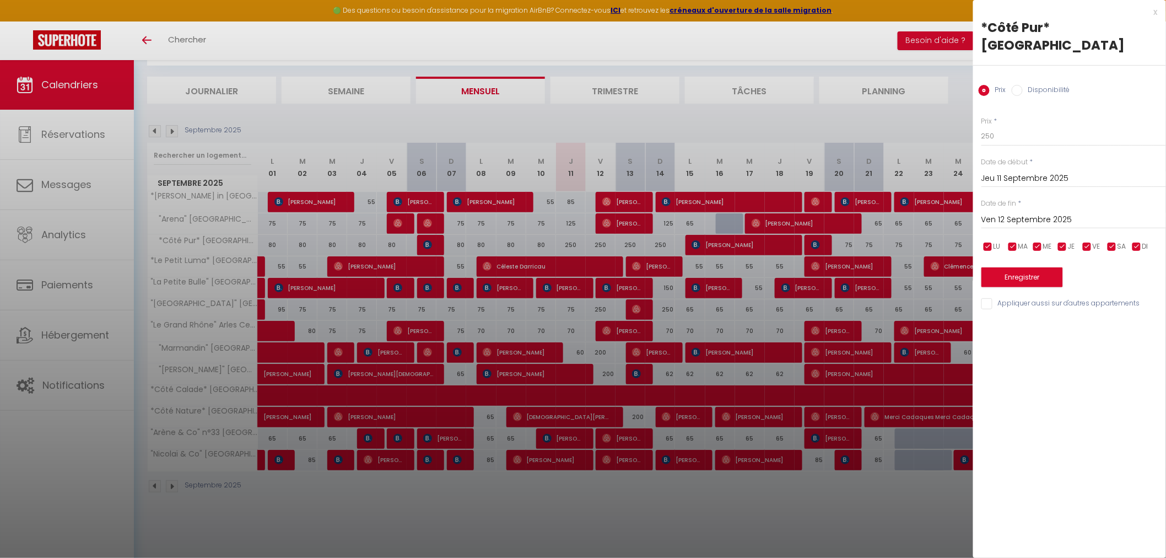
click at [1000, 213] on input "Ven 12 Septembre 2025" at bounding box center [1074, 220] width 185 height 14
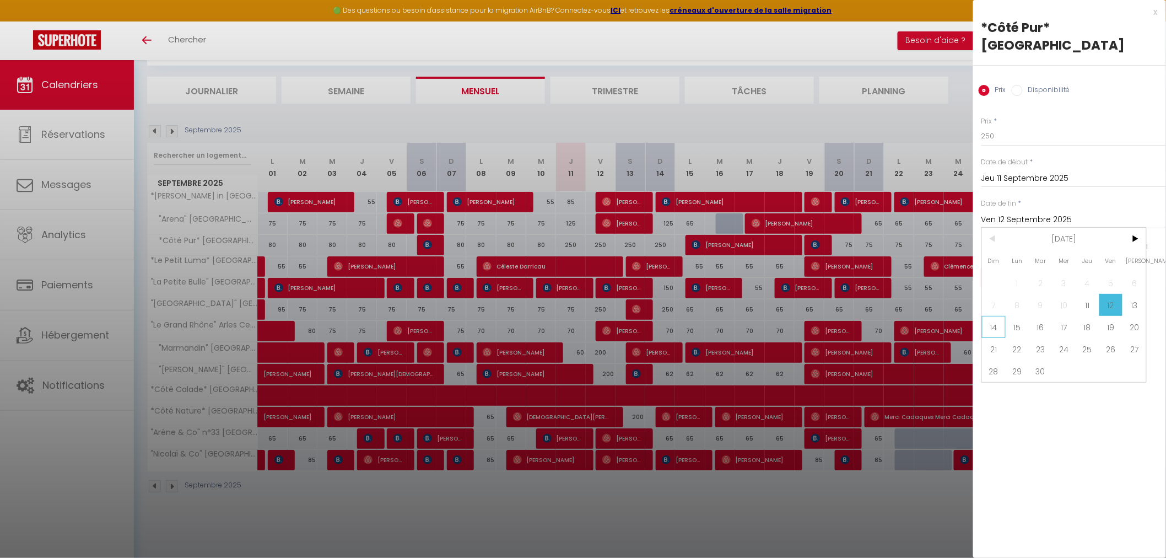
click at [998, 316] on span "14" at bounding box center [994, 327] width 24 height 22
type input "Dim 14 Septembre 2025"
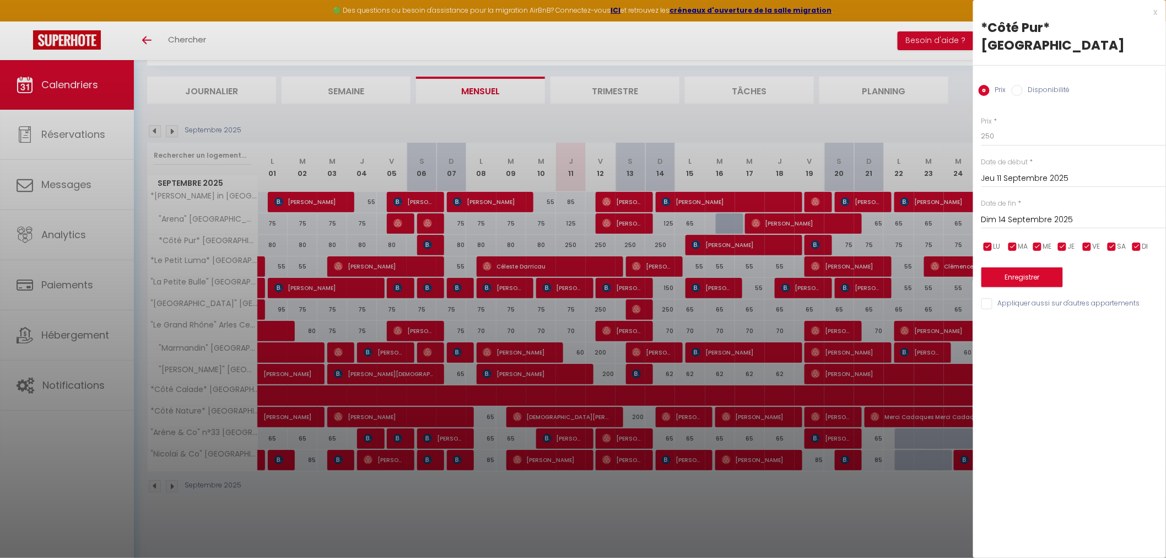
click at [1020, 85] on input "Disponibilité" at bounding box center [1017, 90] width 11 height 11
radio input "true"
radio input "false"
click at [992, 126] on select "Disponible Indisponible" at bounding box center [1074, 136] width 185 height 21
select select "0"
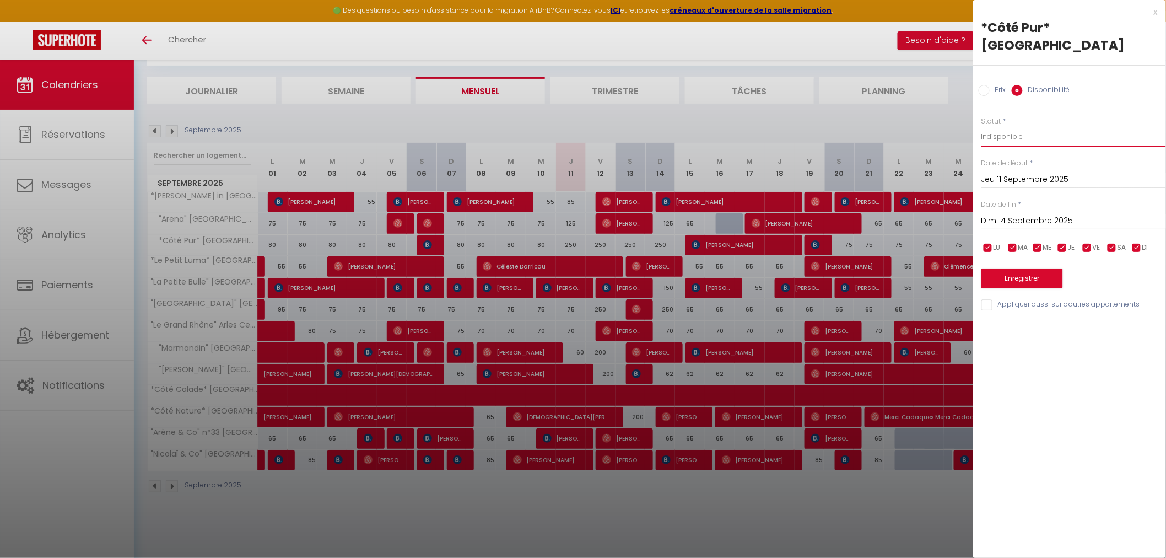
click at [982, 126] on select "Disponible Indisponible" at bounding box center [1074, 136] width 185 height 21
click at [1004, 268] on button "Enregistrer" at bounding box center [1023, 278] width 82 height 20
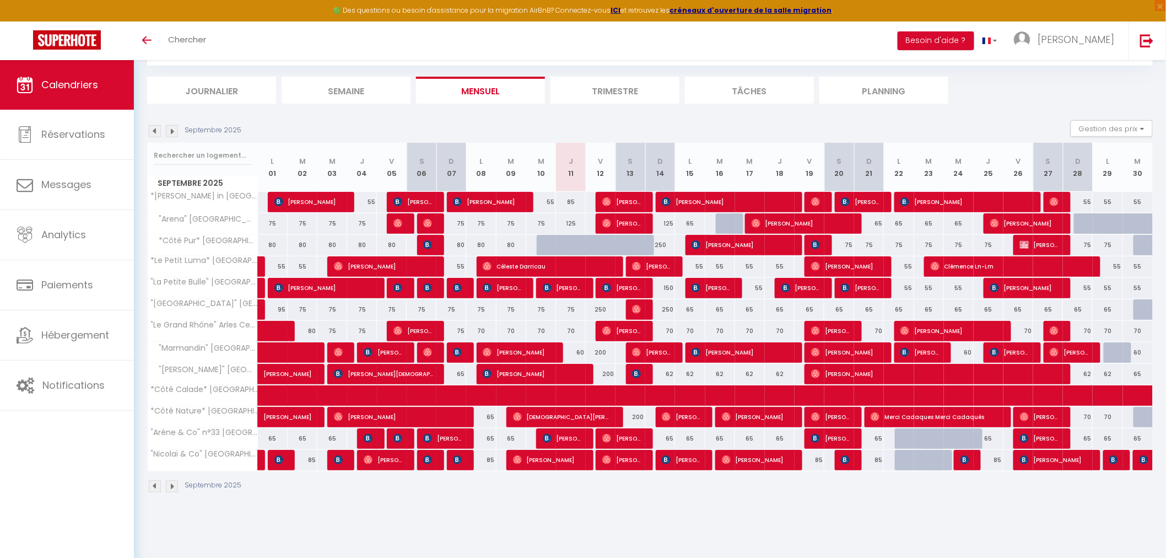
click at [542, 246] on div at bounding box center [552, 245] width 30 height 21
select select "1"
type input "Mer 10 Septembre 2025"
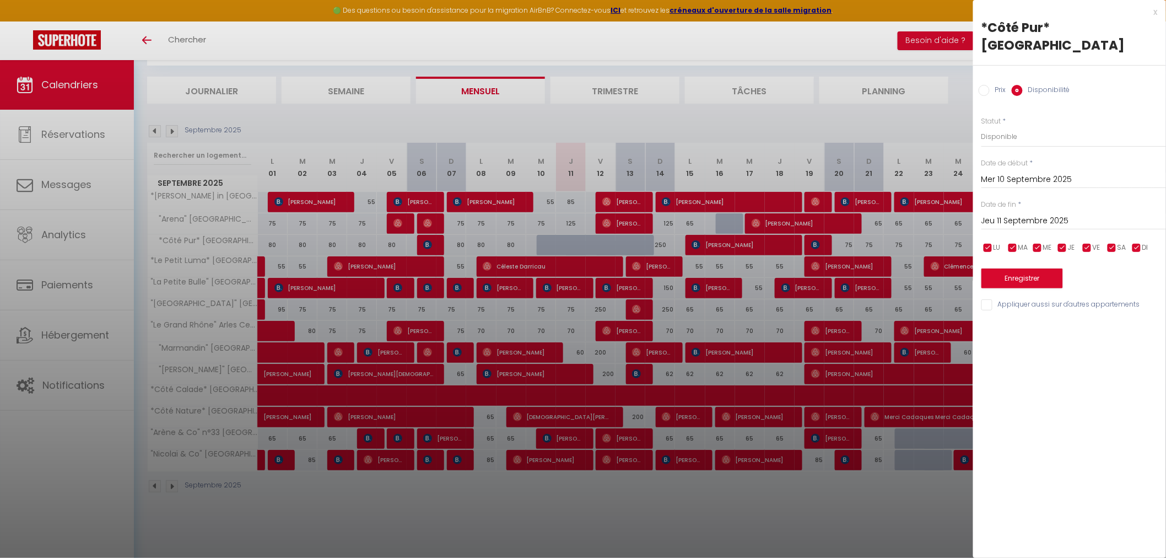
click at [1064, 214] on input "Jeu 11 Septembre 2025" at bounding box center [1074, 221] width 185 height 14
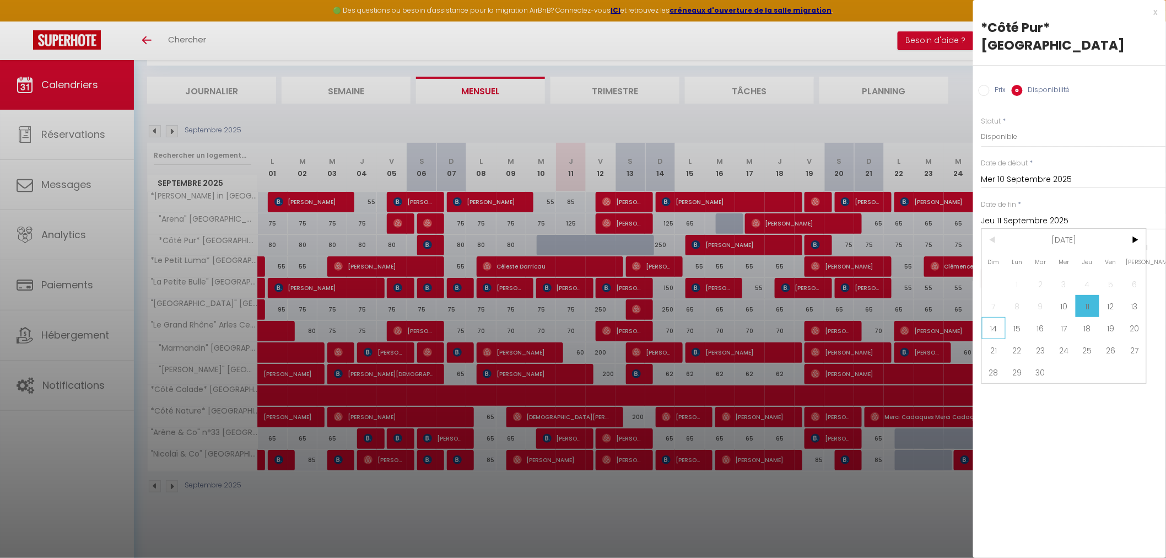
click at [1000, 317] on span "14" at bounding box center [994, 328] width 24 height 22
type input "Dim 14 Septembre 2025"
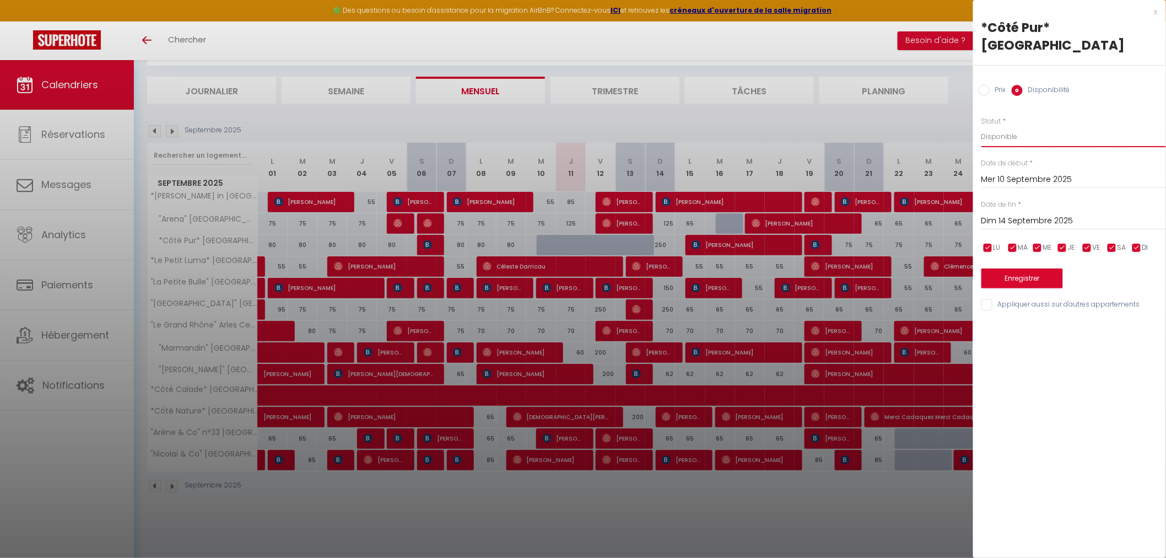
click at [1005, 126] on select "Disponible Indisponible" at bounding box center [1074, 136] width 185 height 21
click at [982, 126] on select "Disponible Indisponible" at bounding box center [1074, 136] width 185 height 21
click at [999, 126] on select "Disponible Indisponible" at bounding box center [1074, 136] width 185 height 21
select select "1"
click at [982, 126] on select "Disponible Indisponible" at bounding box center [1074, 136] width 185 height 21
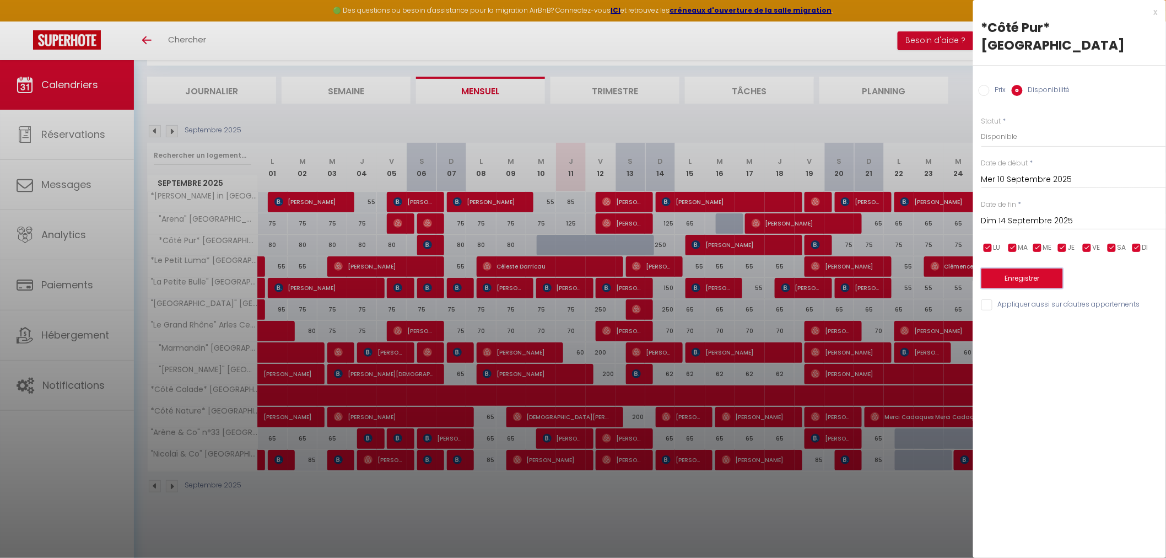
click at [1010, 268] on button "Enregistrer" at bounding box center [1023, 278] width 82 height 20
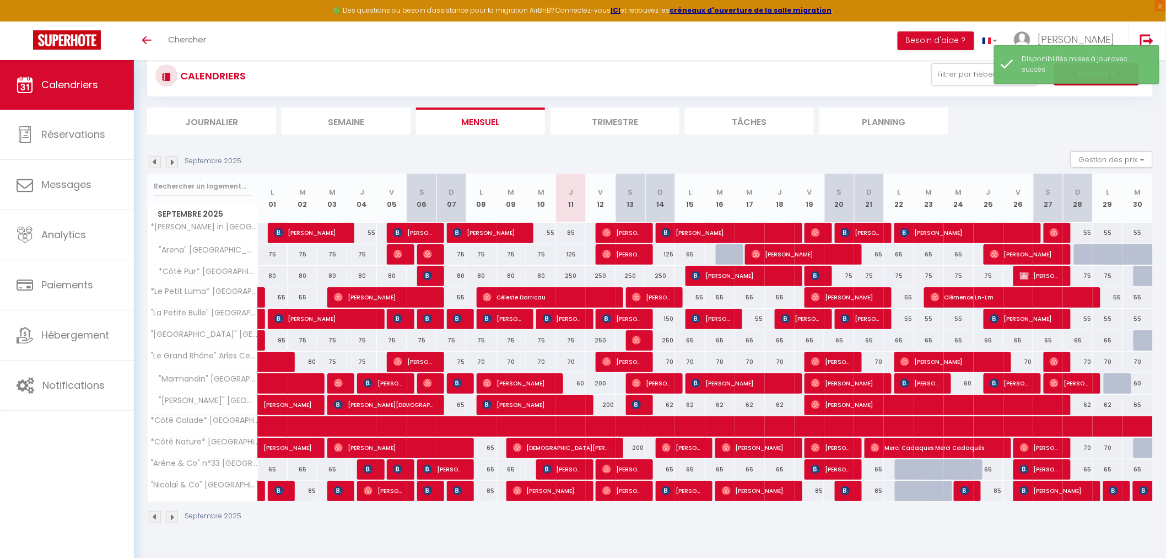
scroll to position [0, 0]
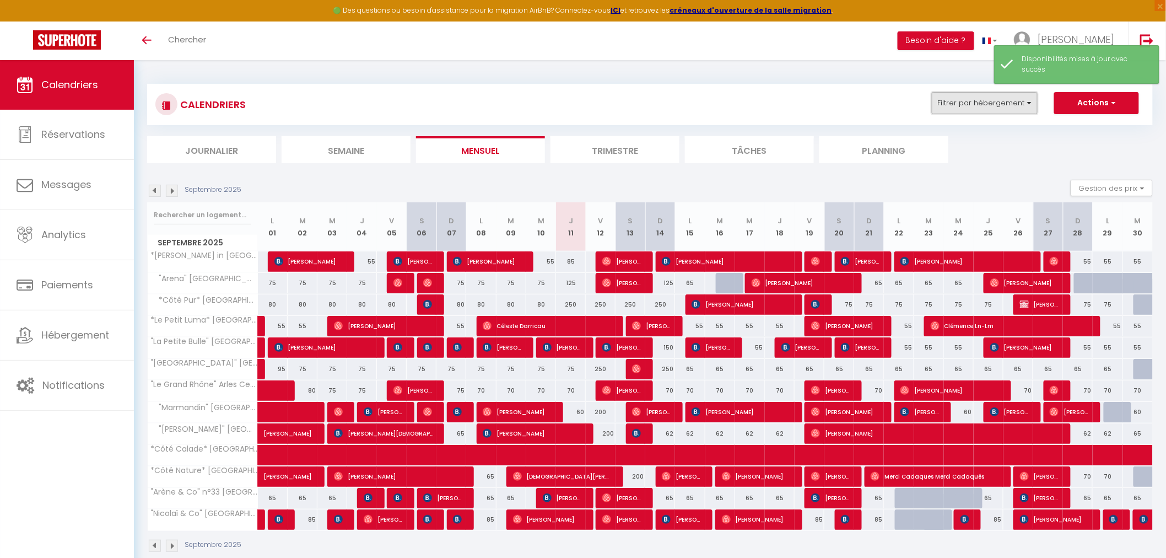
click at [990, 106] on button "Filtrer par hébergement" at bounding box center [985, 103] width 106 height 22
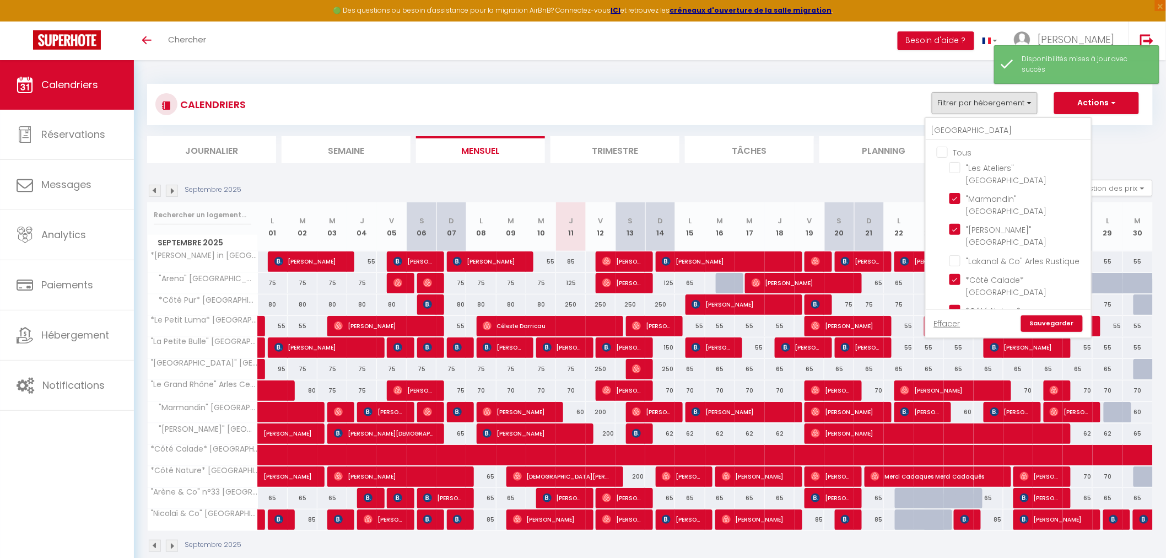
click at [942, 147] on input "Tous" at bounding box center [1019, 151] width 165 height 11
checkbox input "true"
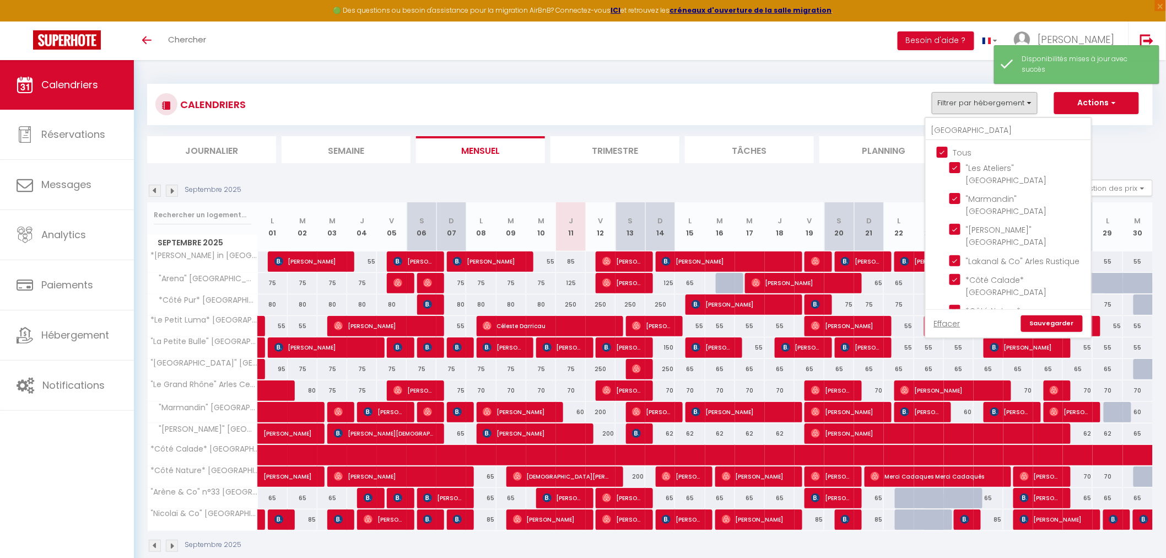
checkbox input "true"
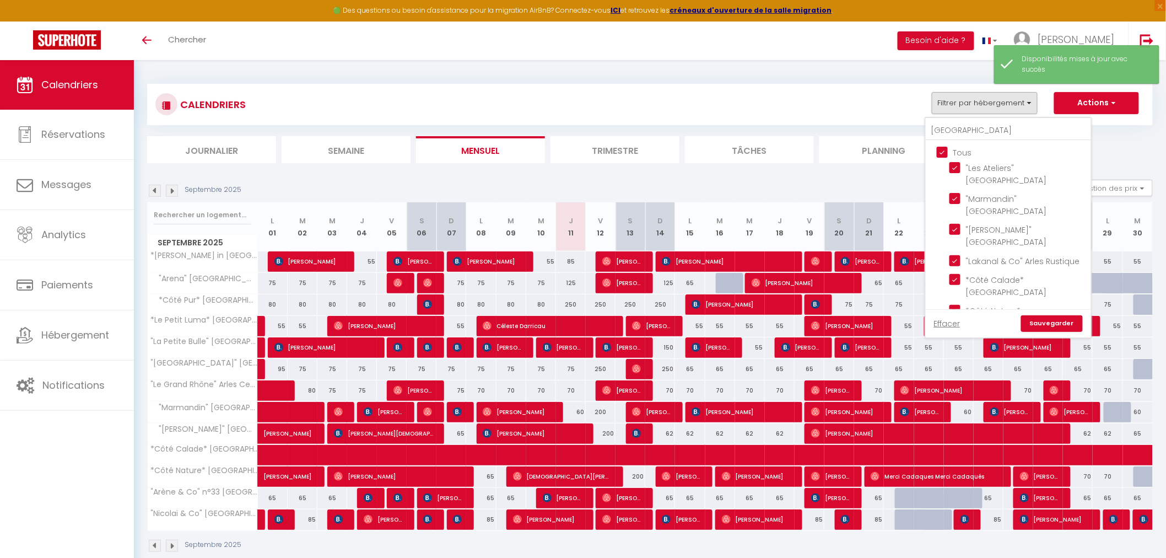
checkbox input "true"
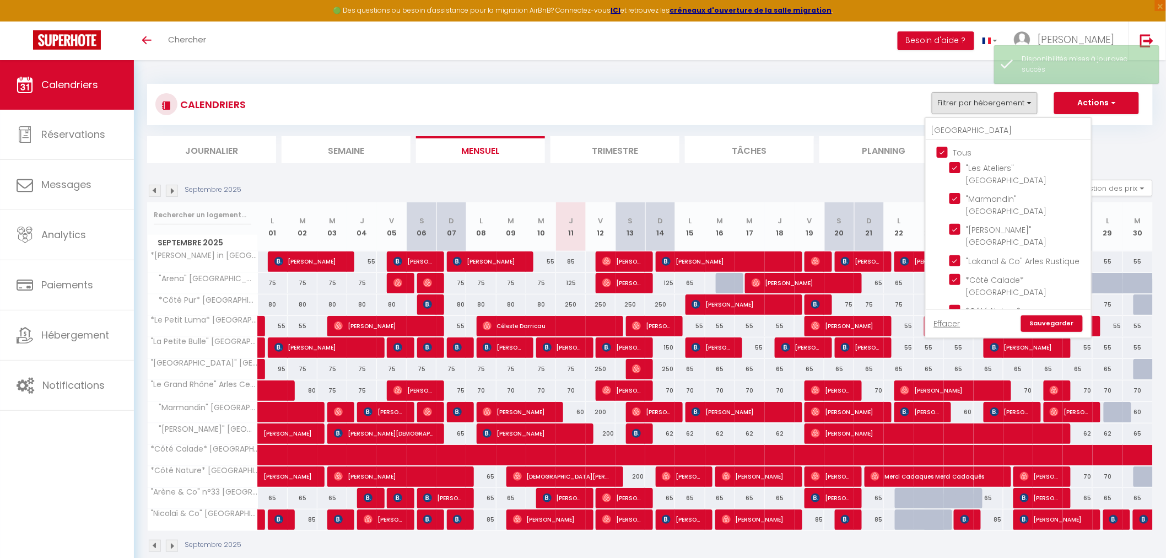
click at [942, 152] on input "Tous" at bounding box center [1019, 151] width 165 height 11
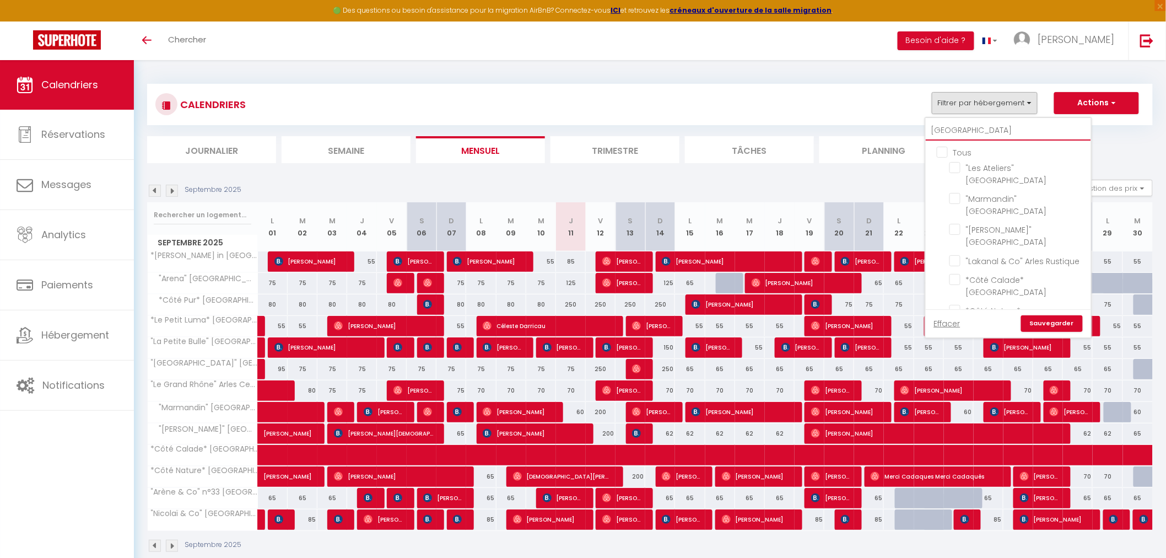
click at [959, 129] on input "[GEOGRAPHIC_DATA]" at bounding box center [1008, 131] width 165 height 20
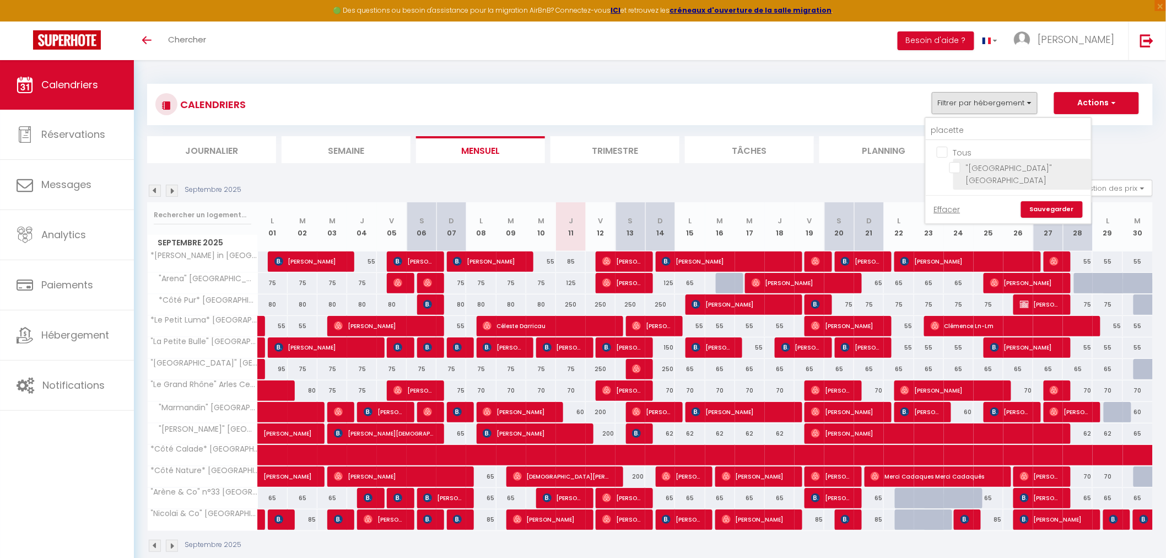
click at [954, 168] on input ""[GEOGRAPHIC_DATA]" [GEOGRAPHIC_DATA]" at bounding box center [1019, 167] width 138 height 11
click at [1060, 201] on link "Sauvegarder" at bounding box center [1052, 209] width 62 height 17
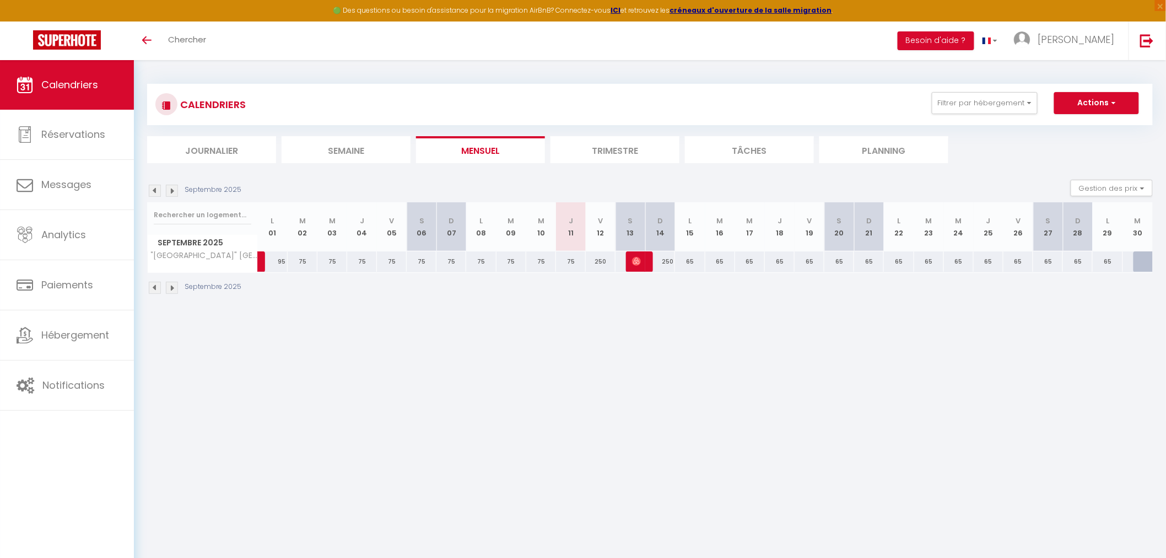
click at [571, 260] on div "75" at bounding box center [571, 261] width 30 height 20
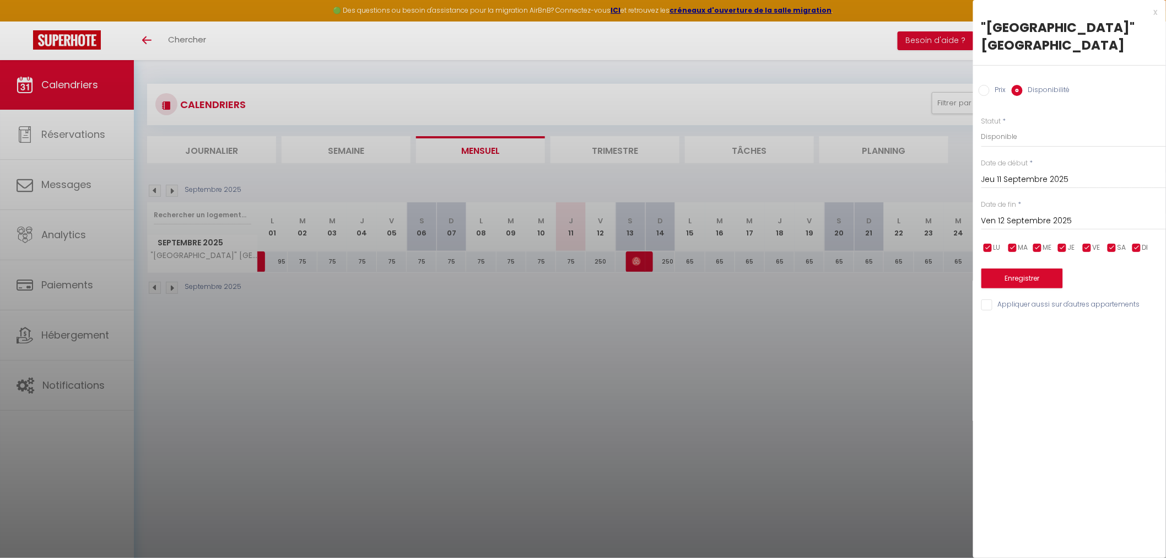
click at [1021, 214] on input "Ven 12 Septembre 2025" at bounding box center [1074, 221] width 185 height 14
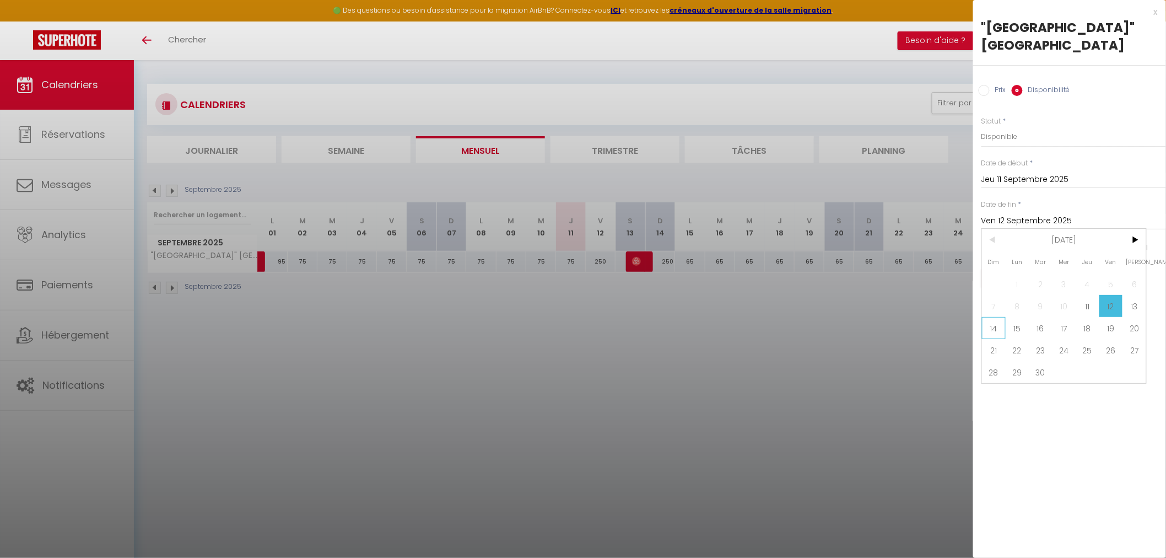
click at [1000, 317] on span "14" at bounding box center [994, 328] width 24 height 22
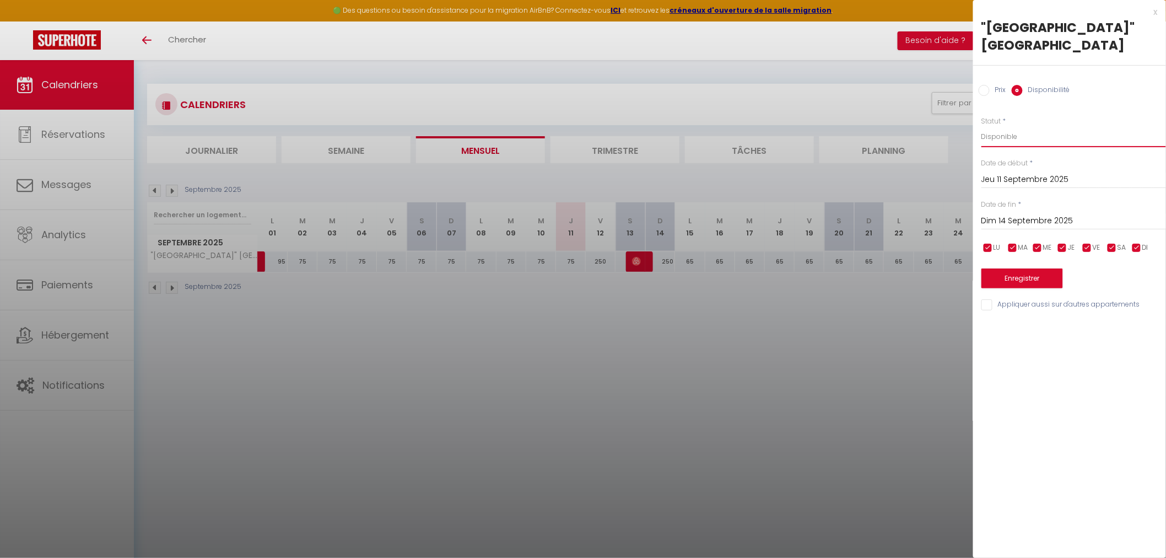
click at [1006, 126] on select "Disponible Indisponible" at bounding box center [1074, 136] width 185 height 21
click at [982, 126] on select "Disponible Indisponible" at bounding box center [1074, 136] width 185 height 21
click at [1010, 268] on button "Enregistrer" at bounding box center [1023, 278] width 82 height 20
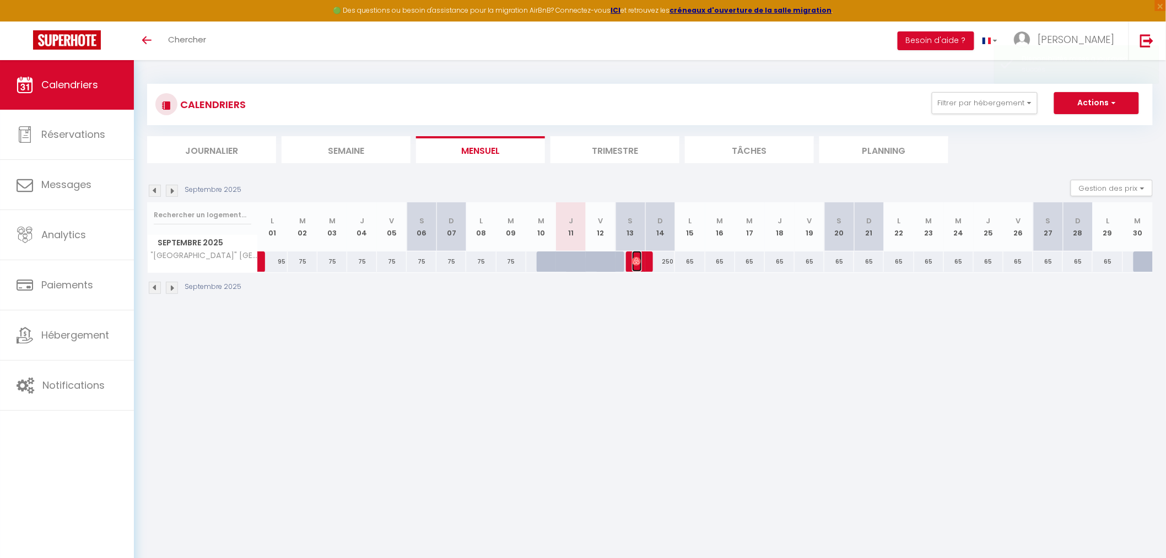
click at [639, 262] on img at bounding box center [636, 261] width 9 height 9
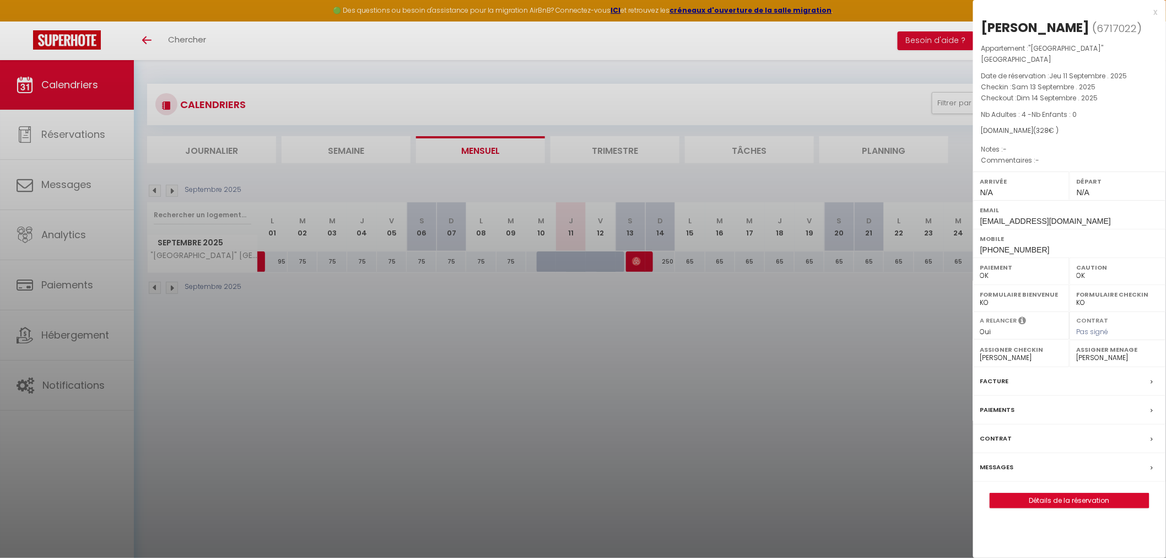
click at [639, 364] on div at bounding box center [583, 279] width 1166 height 558
